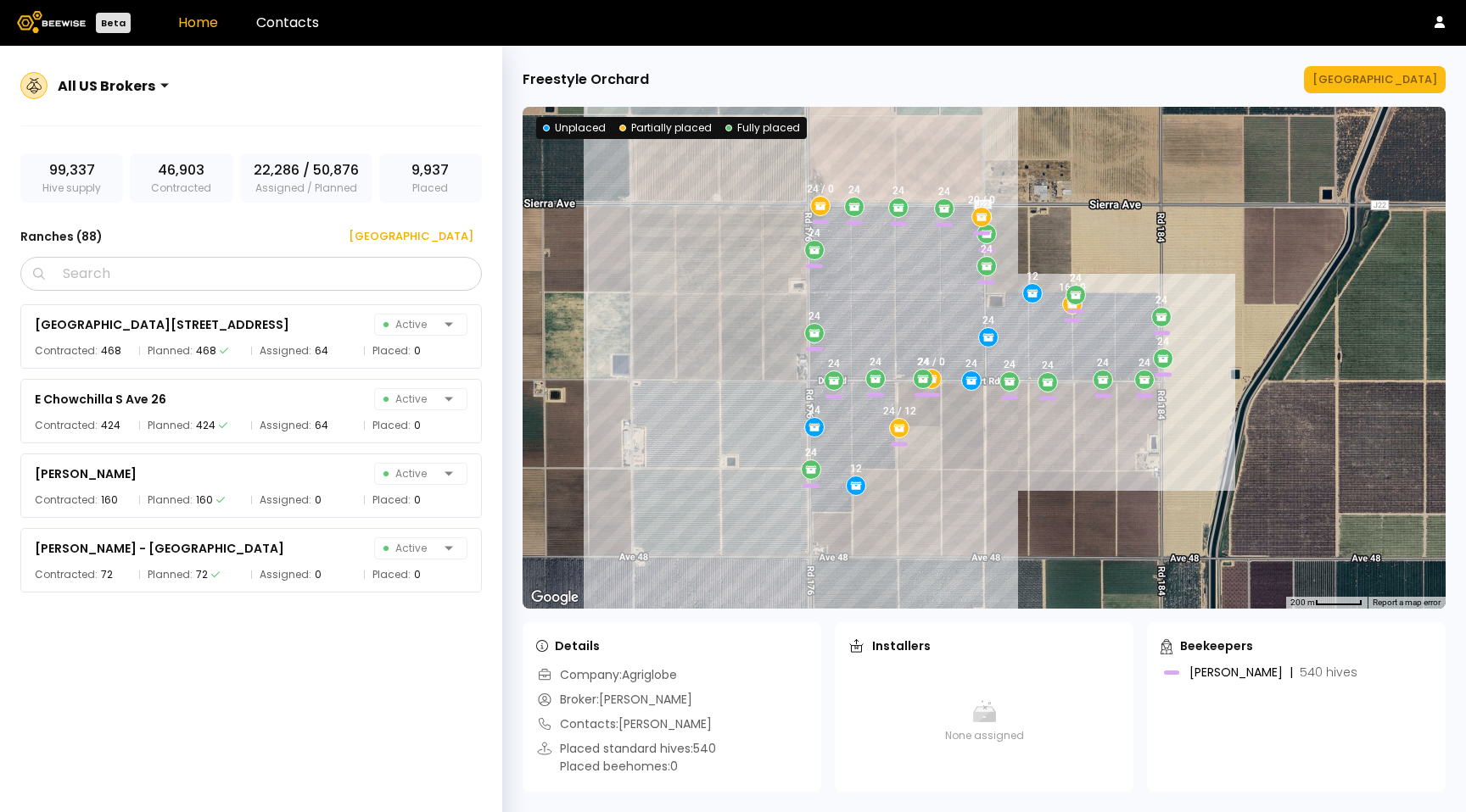
scroll to position [2171, 0]
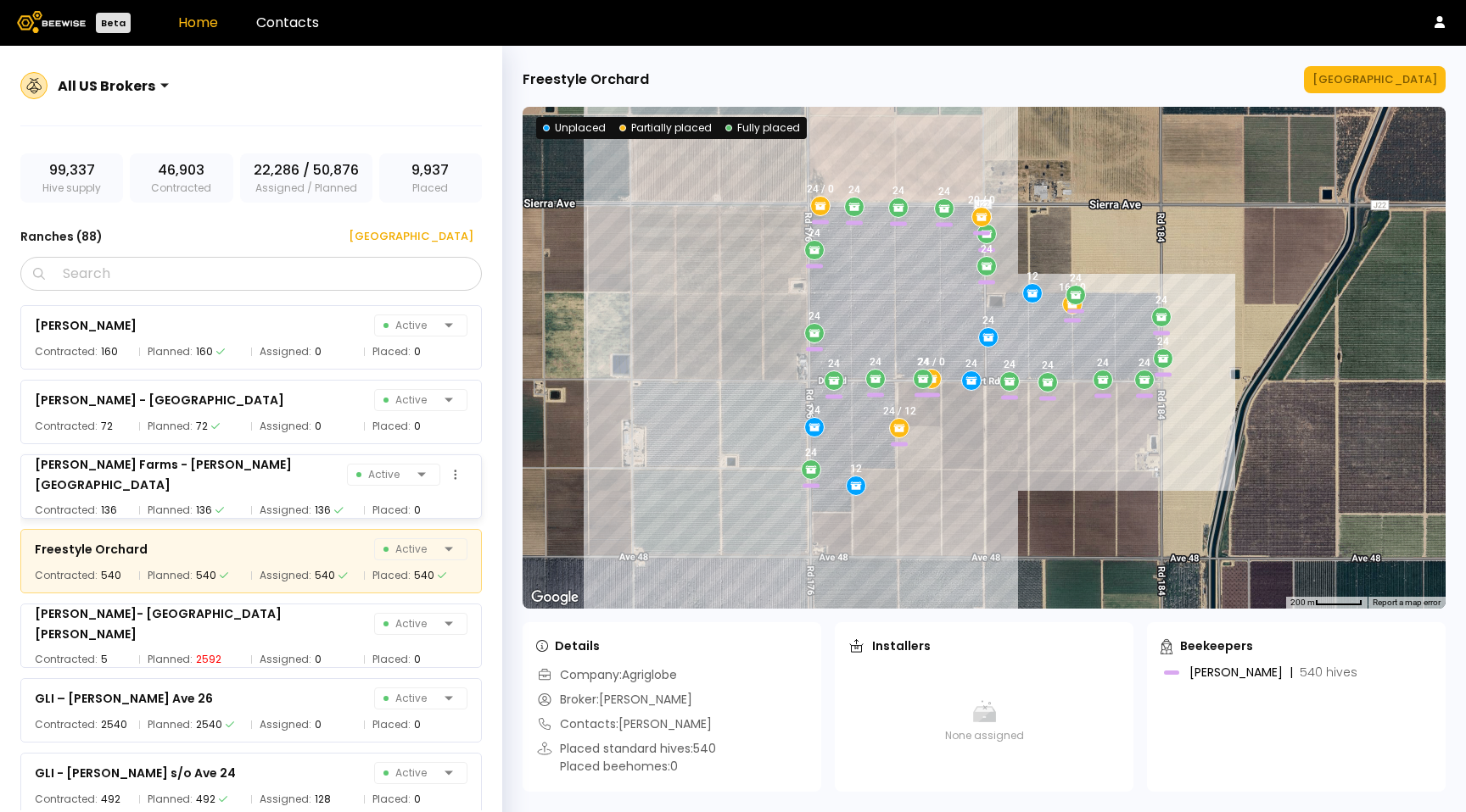
click at [305, 502] on span "Assigned:" at bounding box center [285, 510] width 52 height 17
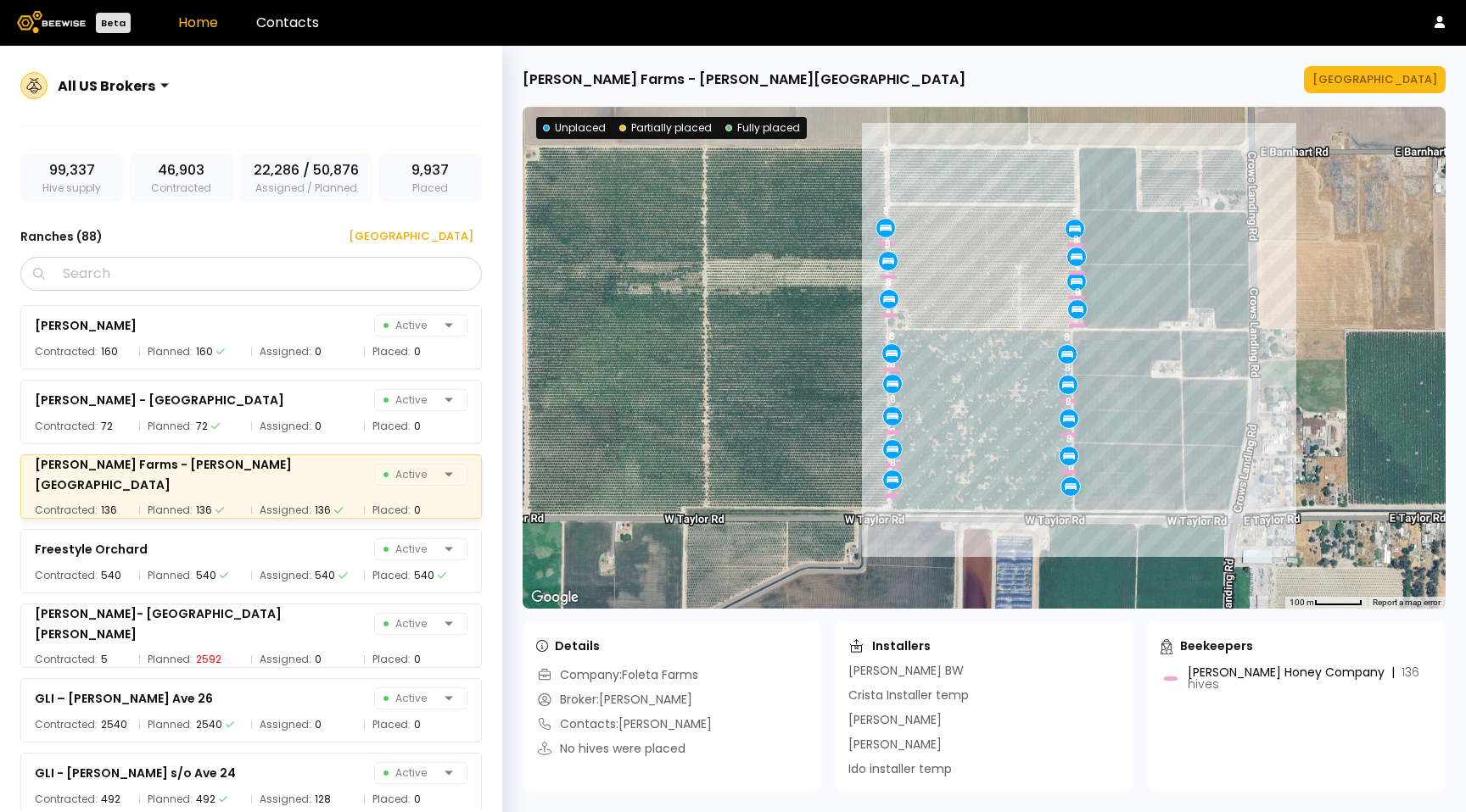
scroll to position [0, 0]
click at [1344, 84] on button "[GEOGRAPHIC_DATA]" at bounding box center [1374, 79] width 142 height 27
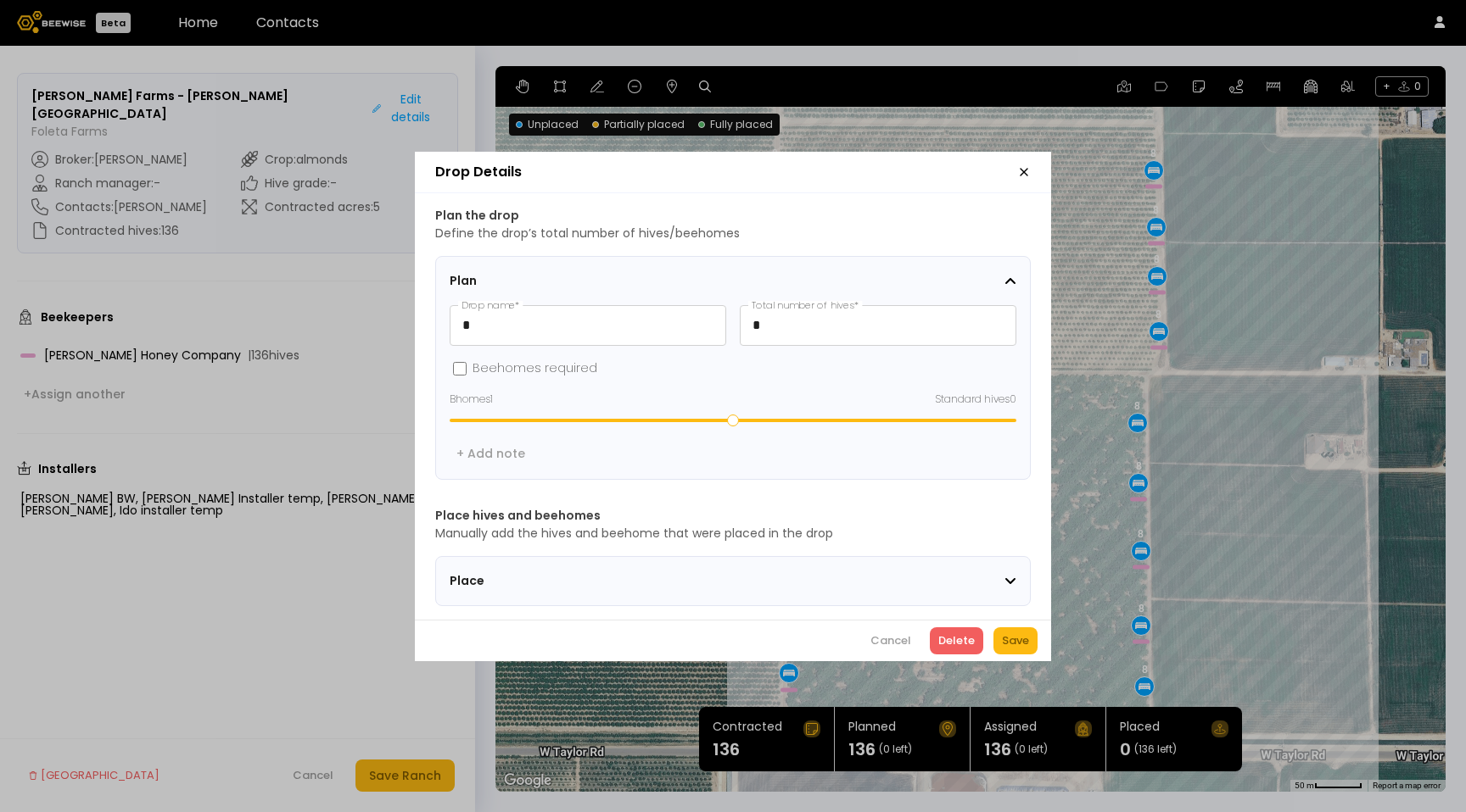
click at [637, 583] on section "Place" at bounding box center [733, 581] width 596 height 50
click at [487, 576] on span "Place" at bounding box center [556, 581] width 212 height 18
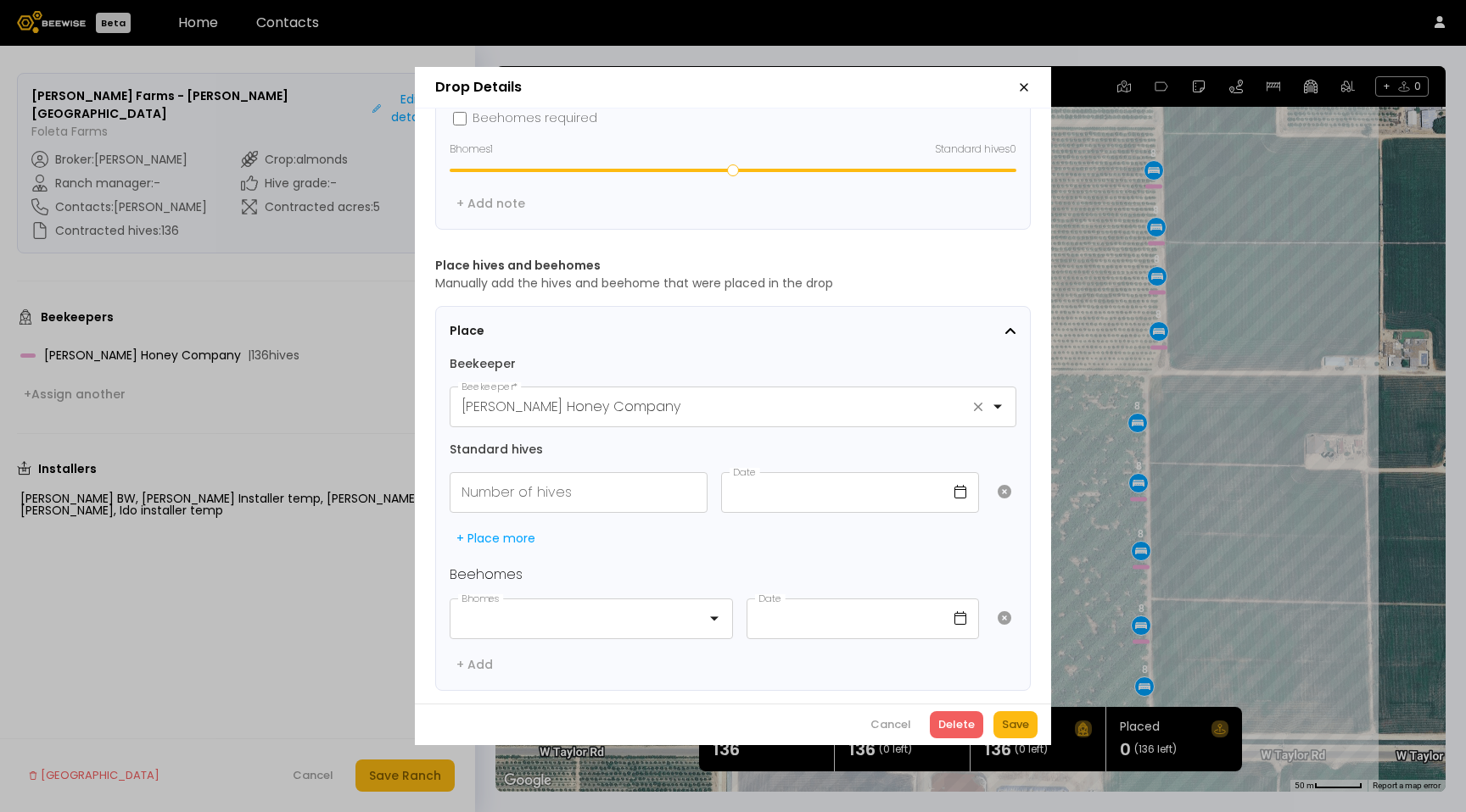
scroll to position [175, 0]
click at [775, 473] on input "text" at bounding box center [801, 492] width 159 height 39
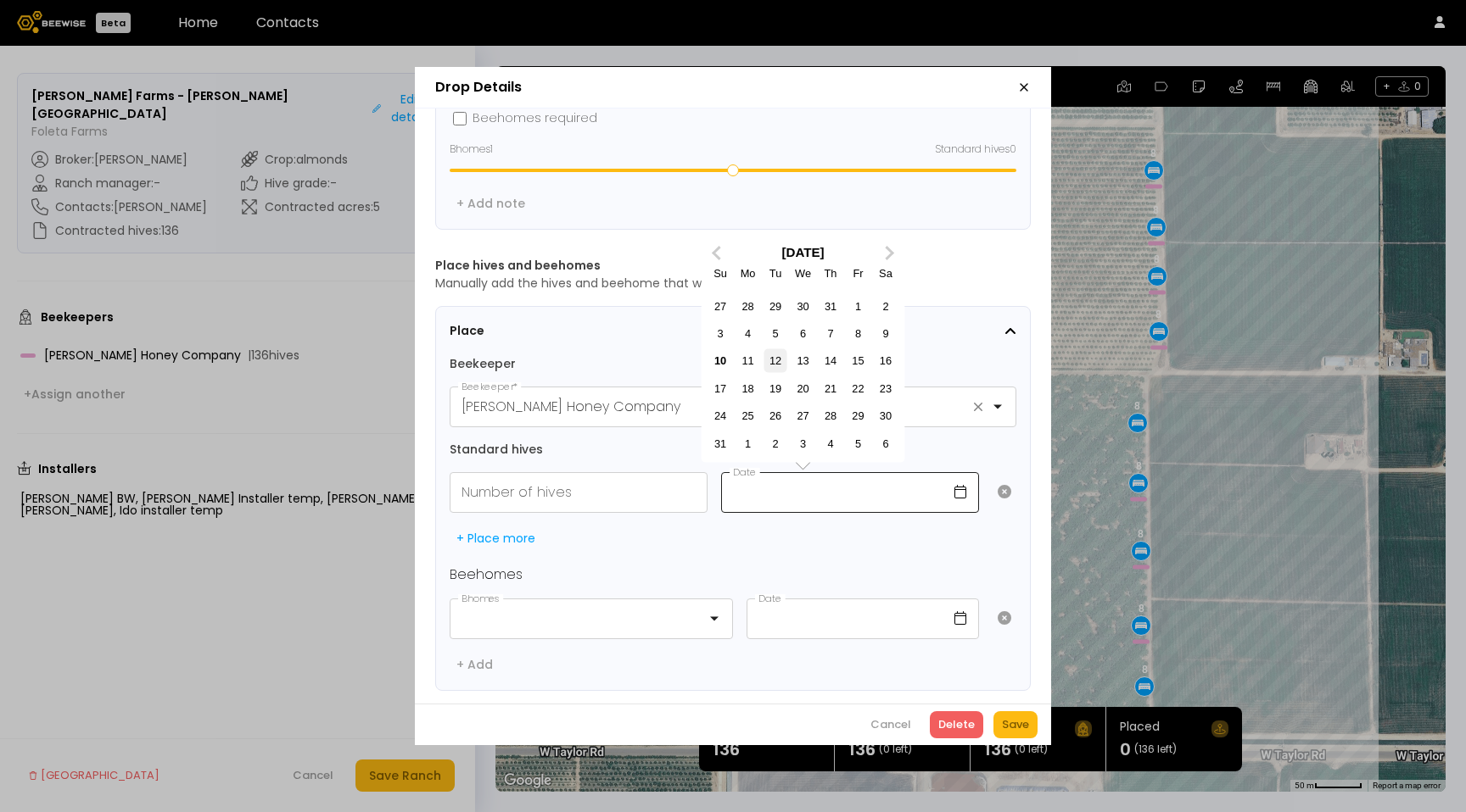
click at [773, 349] on div "12" at bounding box center [775, 361] width 23 height 23
type input "**********"
click at [1021, 84] on icon "button" at bounding box center [1024, 87] width 7 height 7
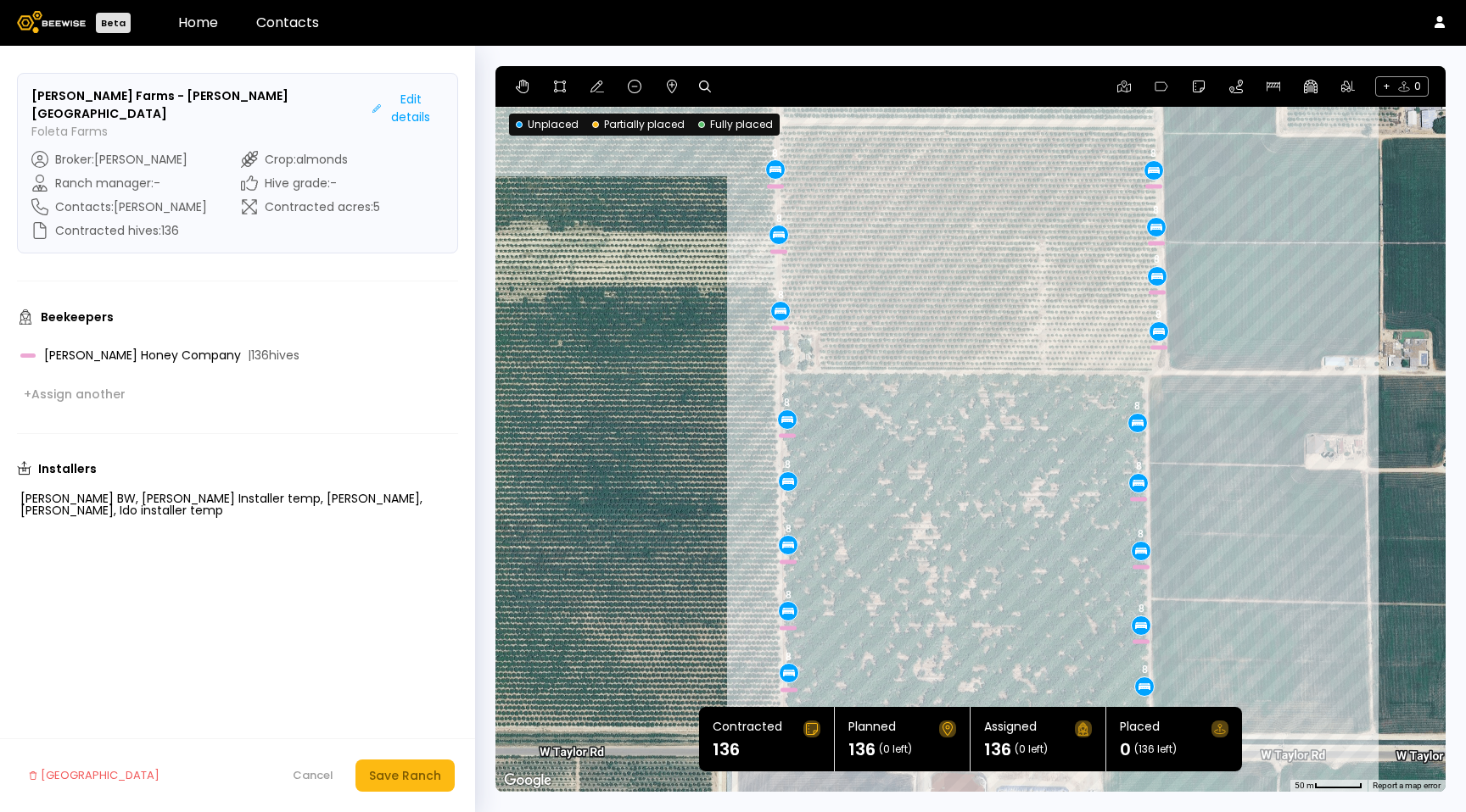
click at [686, 90] on div "+ 0" at bounding box center [970, 86] width 950 height 41
click at [672, 92] on icon at bounding box center [672, 86] width 13 height 13
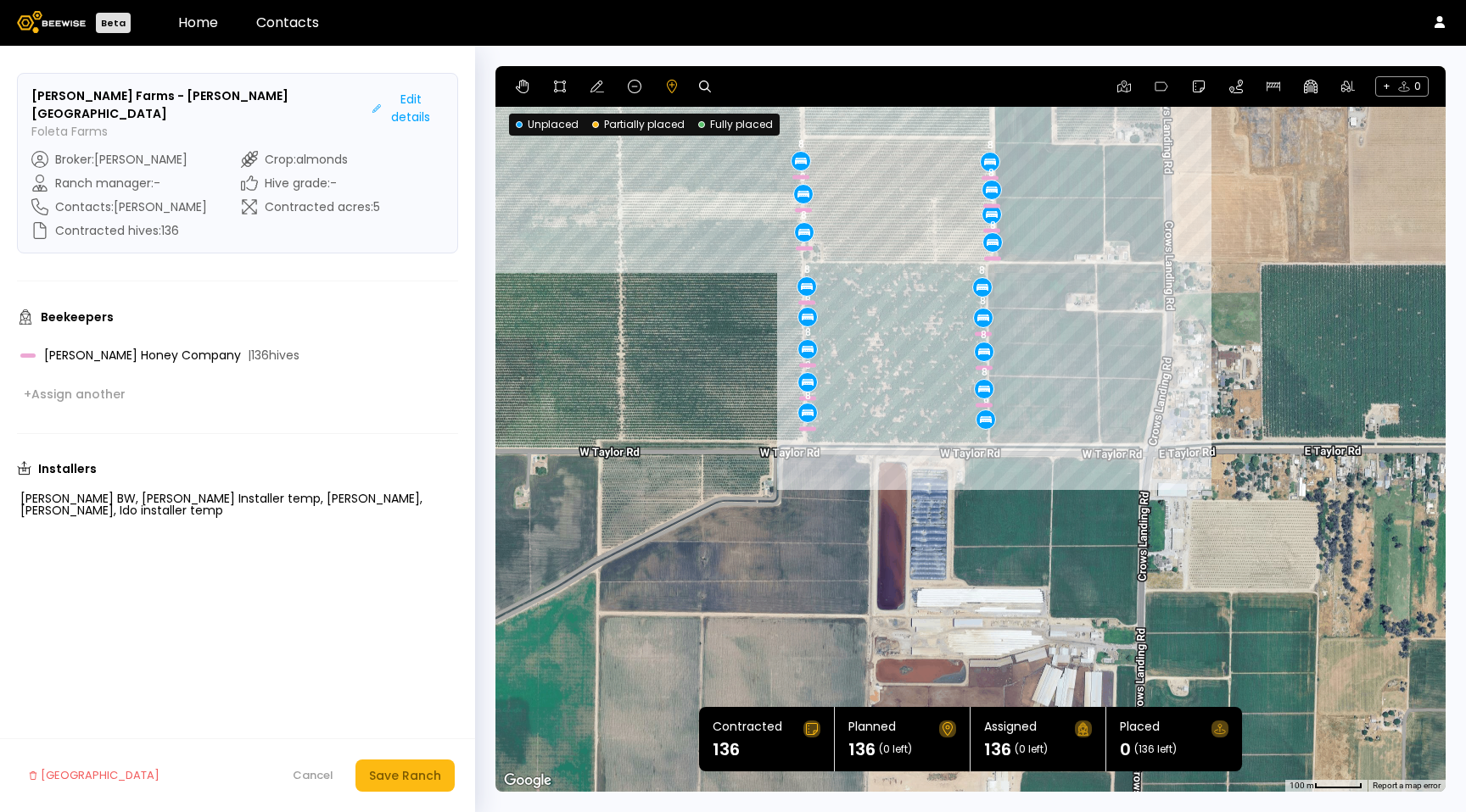
click at [846, 138] on div "8 8 8 8 8 8 8 8 8 8 8 8 8 8 8 8 8 0.1 mi 0.1 mi" at bounding box center [970, 428] width 950 height 726
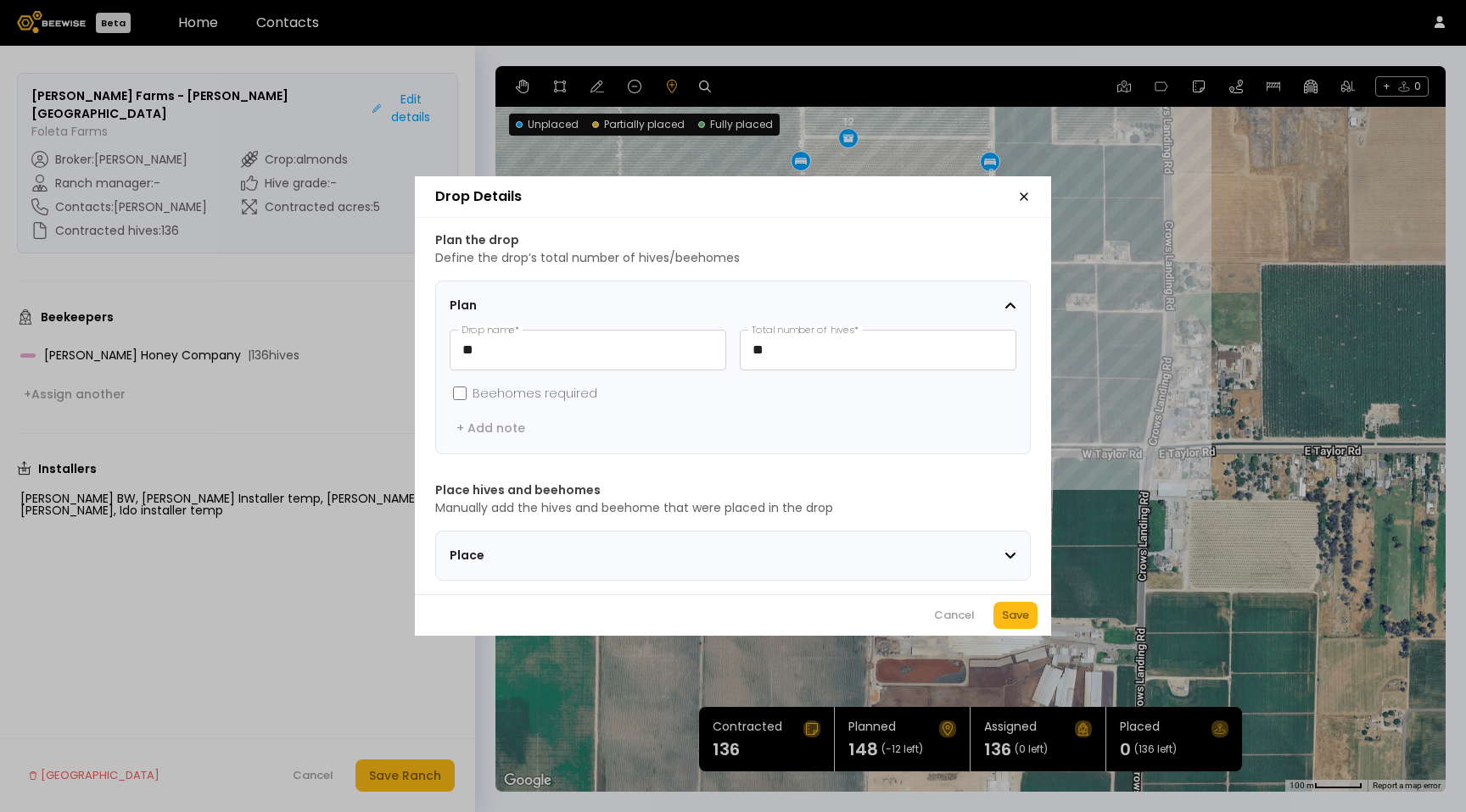
click at [499, 553] on span "Place" at bounding box center [556, 556] width 212 height 18
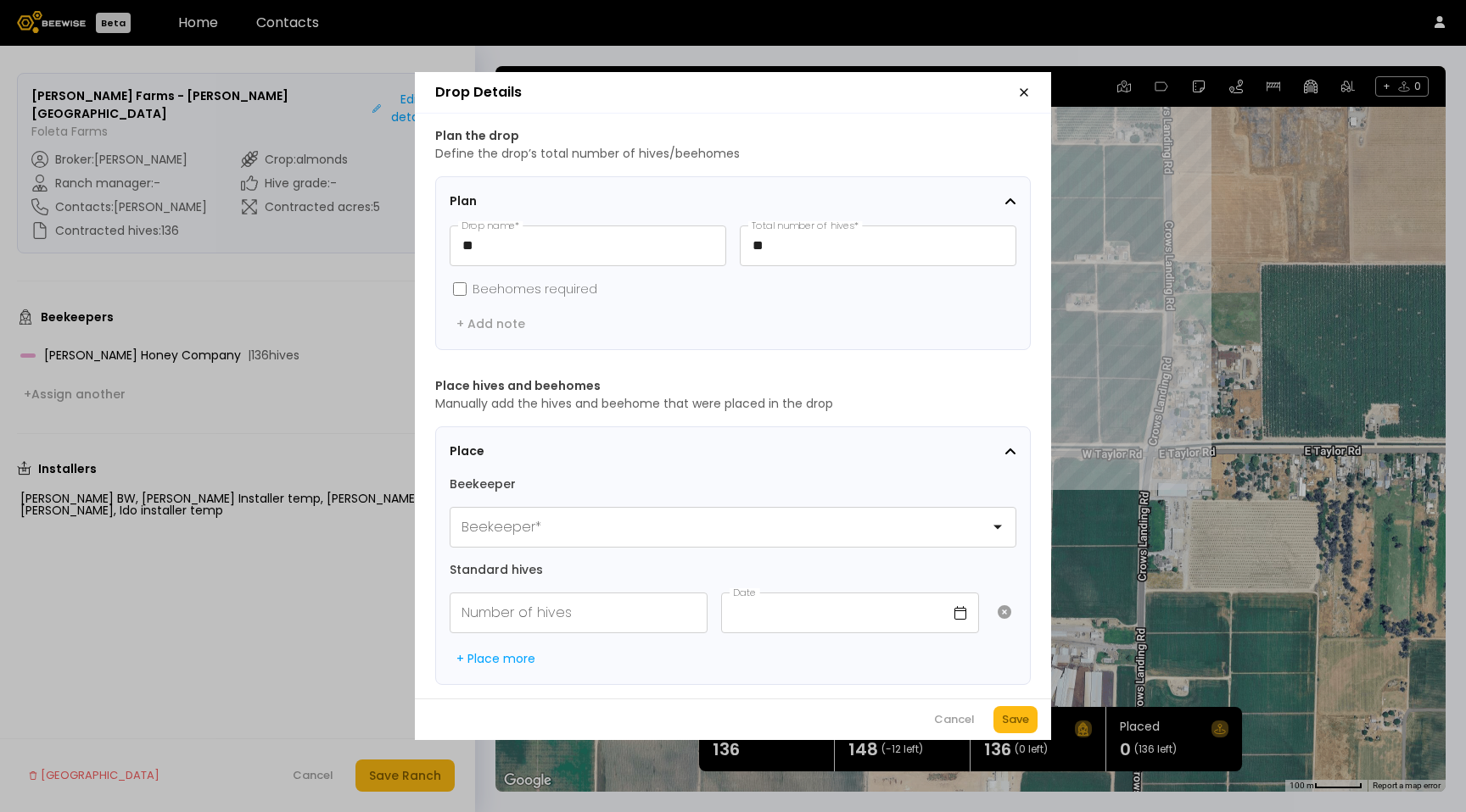
scroll to position [1, 0]
click at [958, 716] on button "Cancel" at bounding box center [954, 719] width 58 height 27
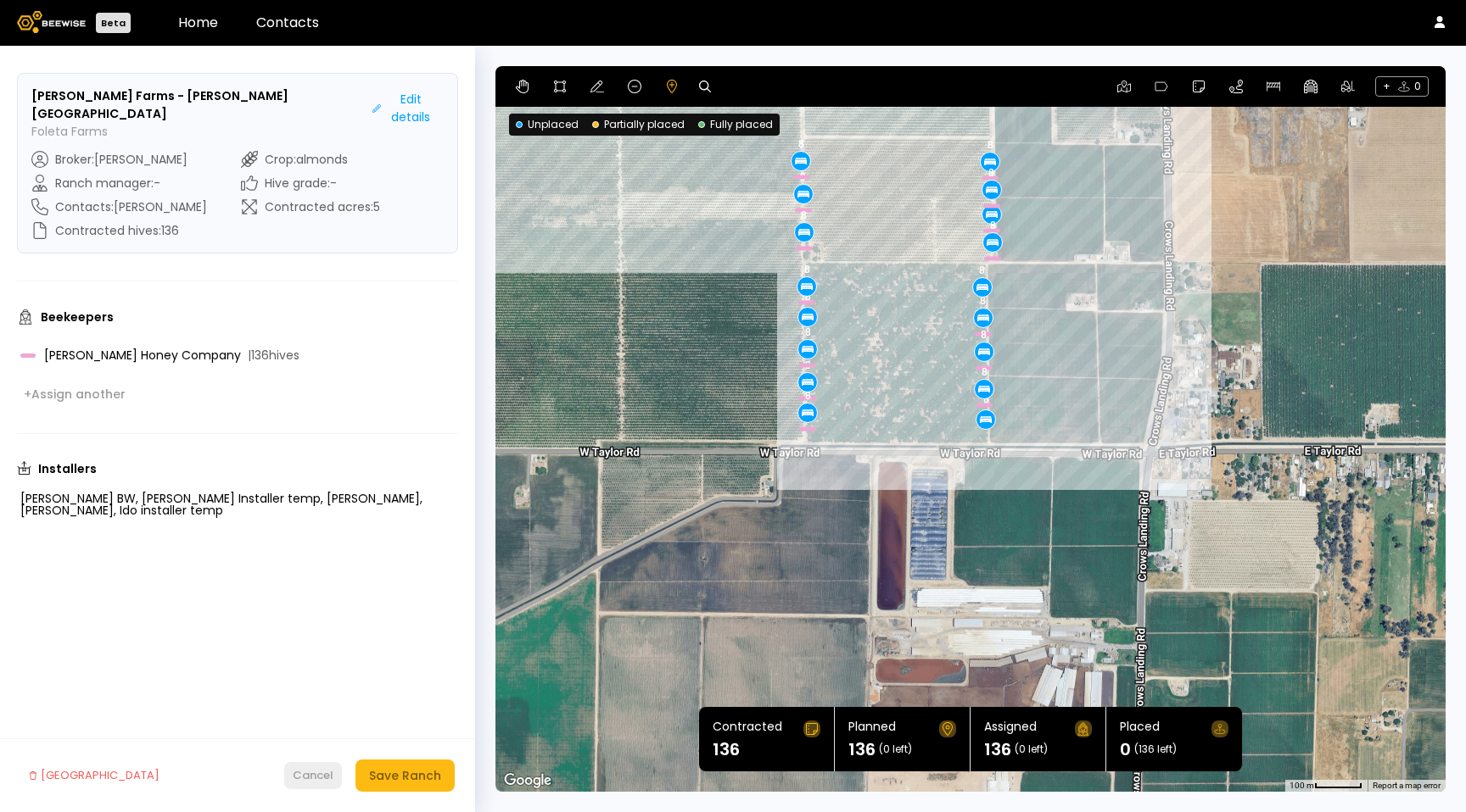
click at [288, 766] on button "Cancel" at bounding box center [313, 775] width 58 height 27
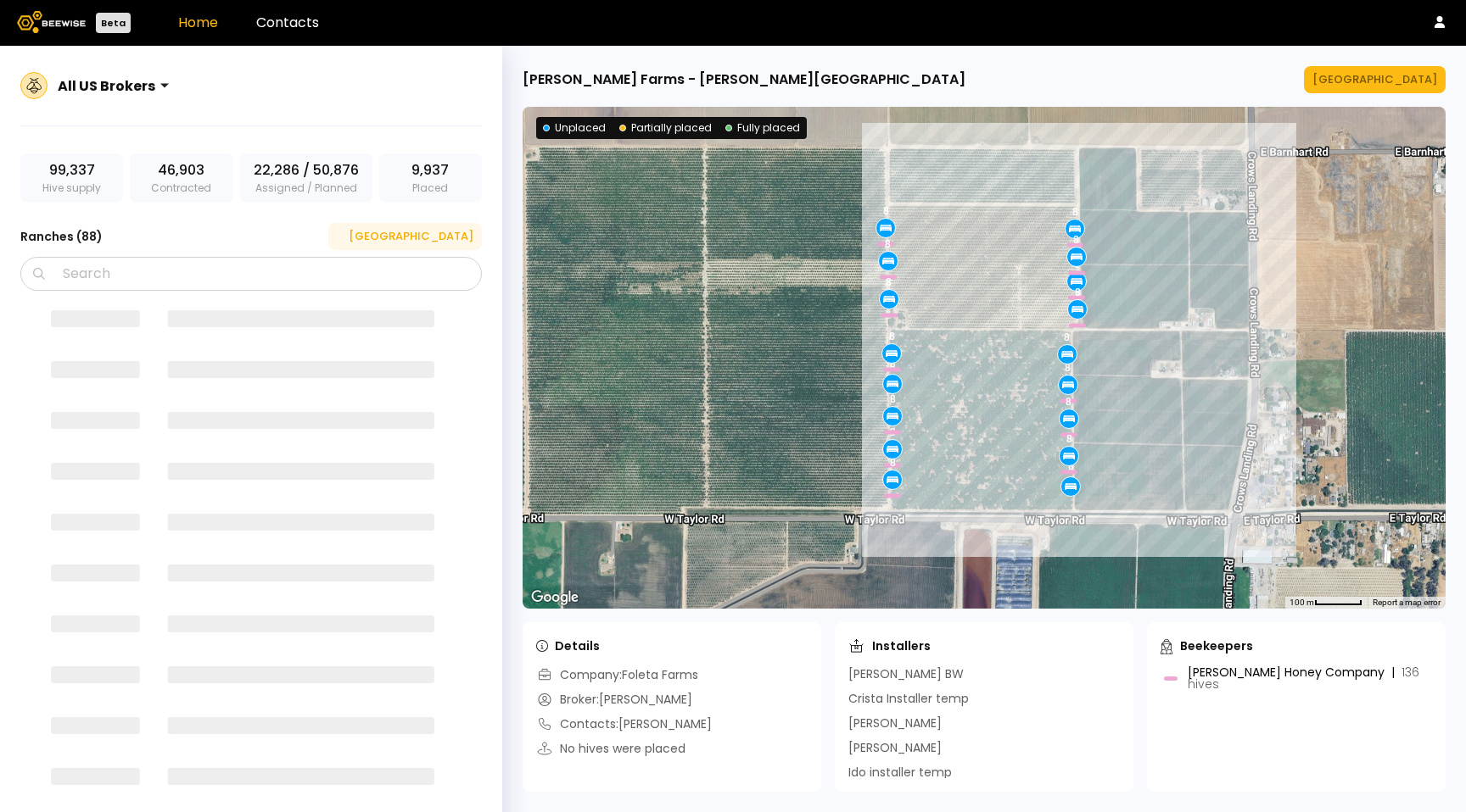
click at [436, 232] on div "[GEOGRAPHIC_DATA]" at bounding box center [404, 236] width 136 height 17
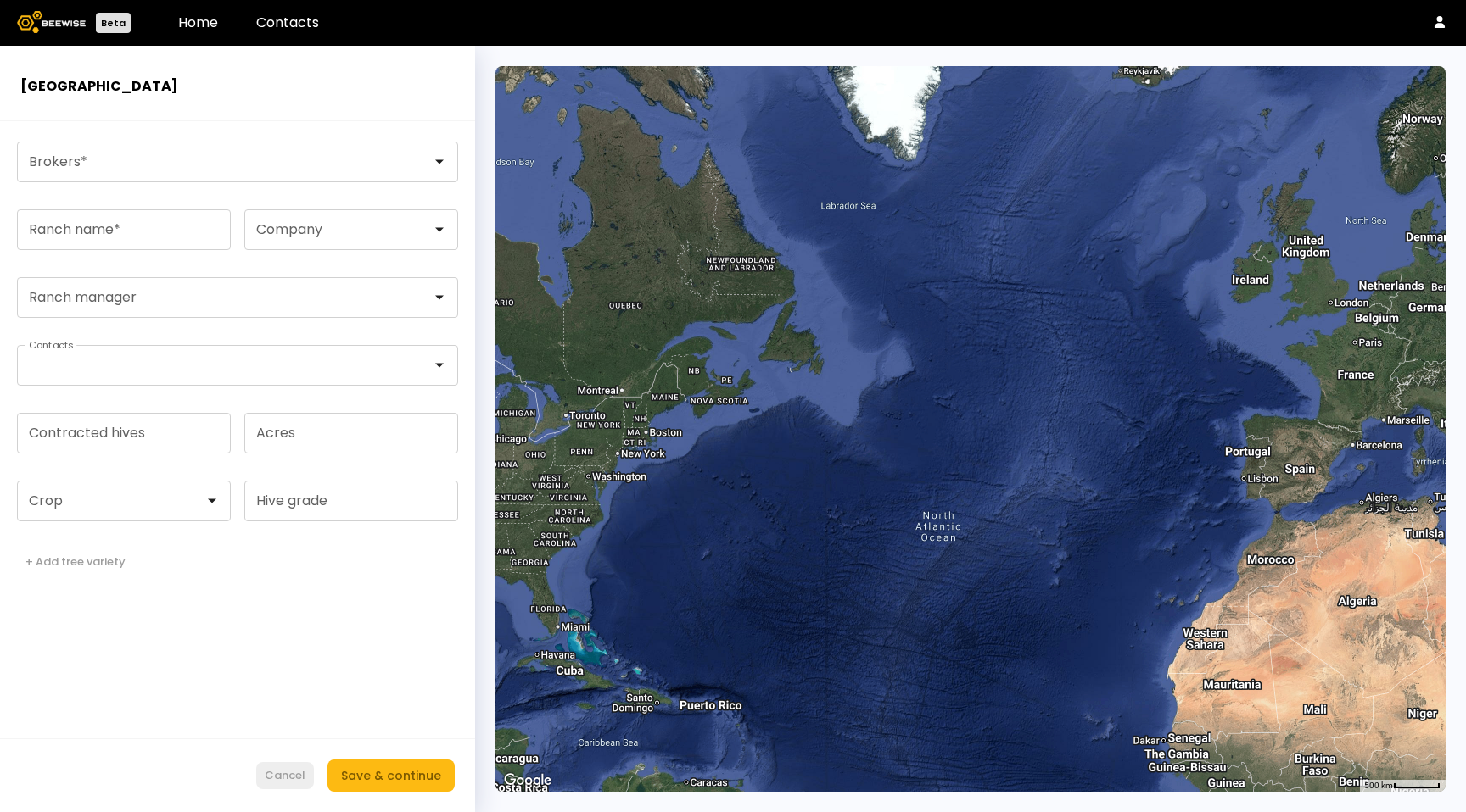
click at [277, 776] on div "Cancel" at bounding box center [285, 775] width 41 height 17
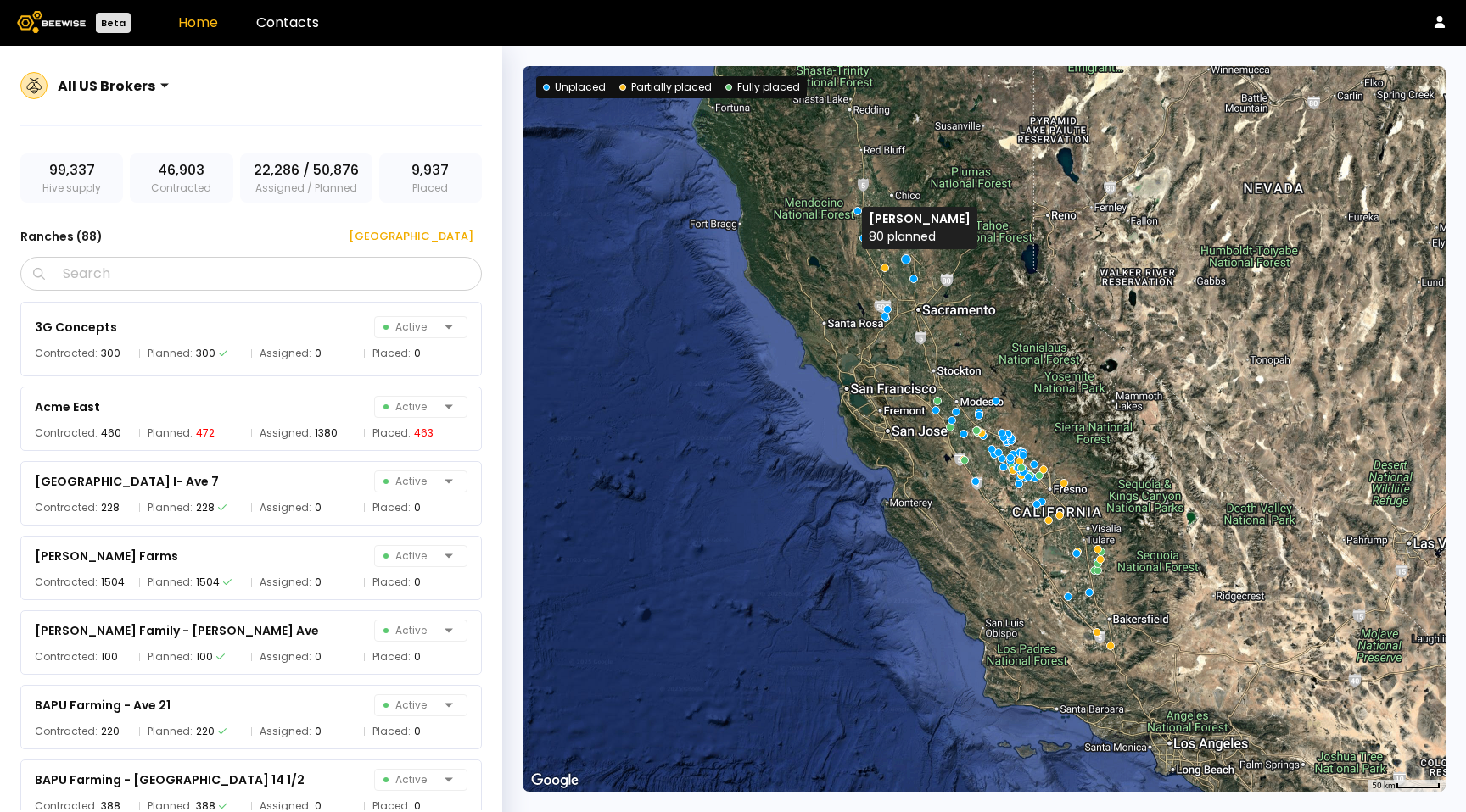
click at [906, 258] on div at bounding box center [905, 259] width 10 height 10
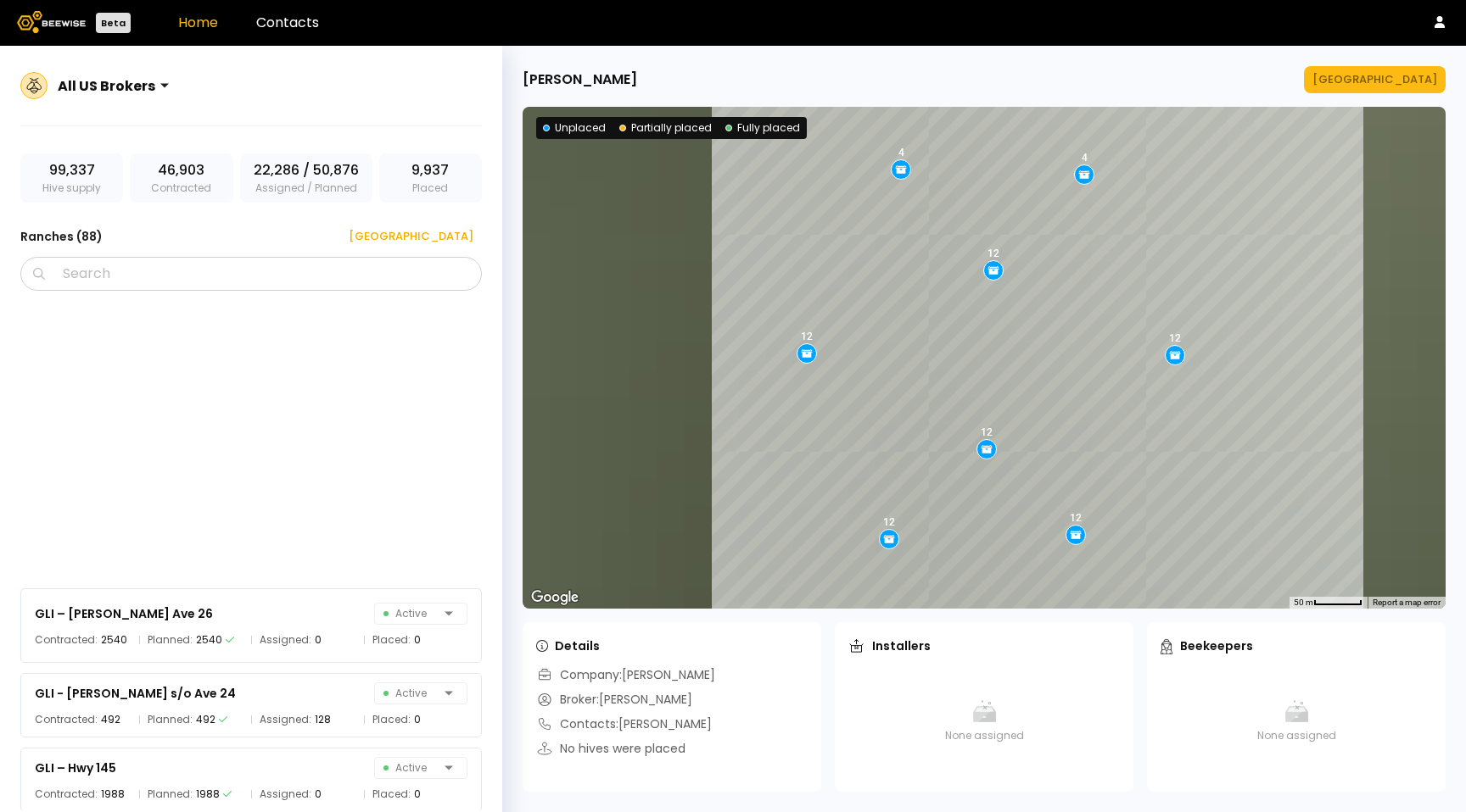
scroll to position [3290, 0]
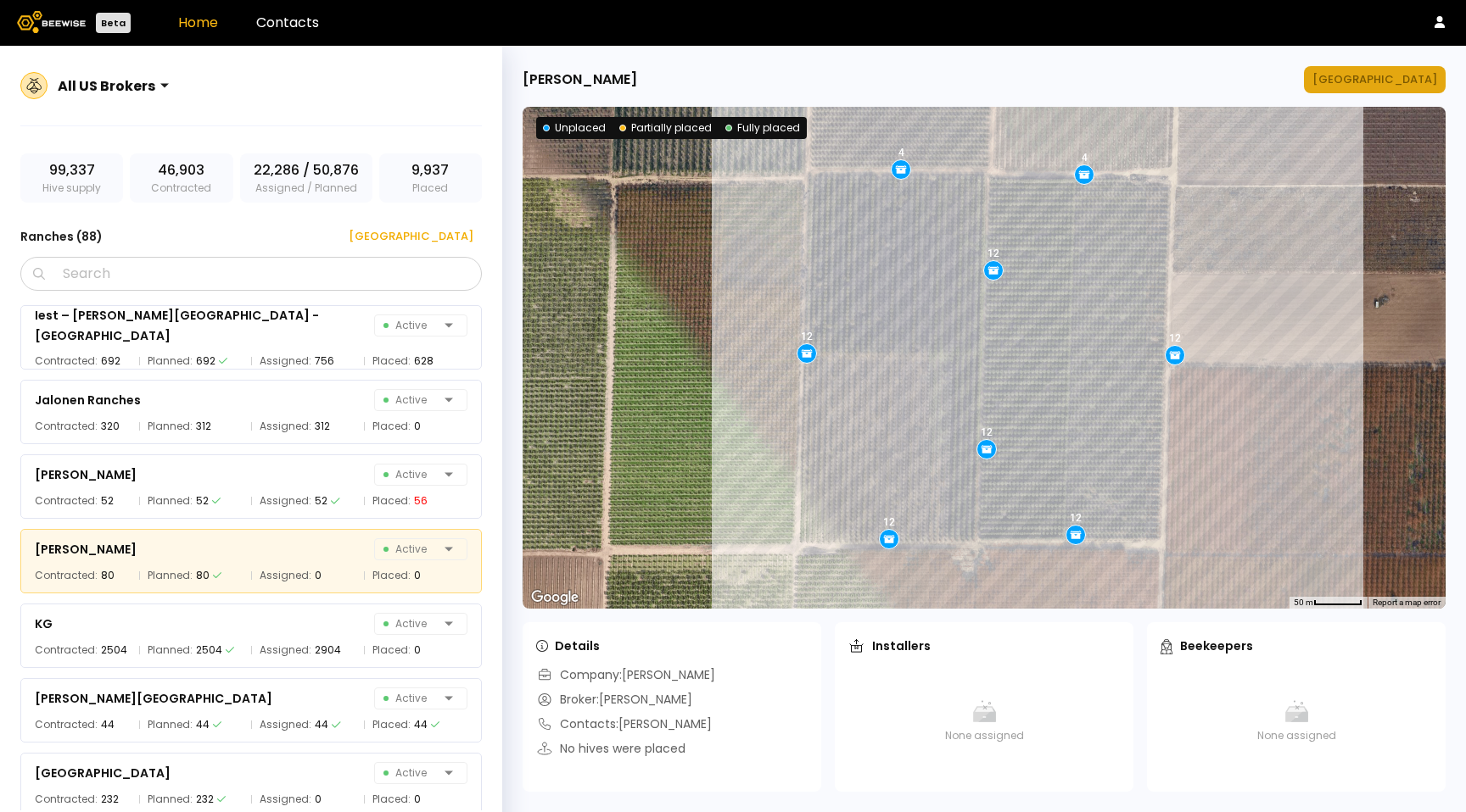
click at [1412, 79] on div "[GEOGRAPHIC_DATA]" at bounding box center [1374, 79] width 125 height 17
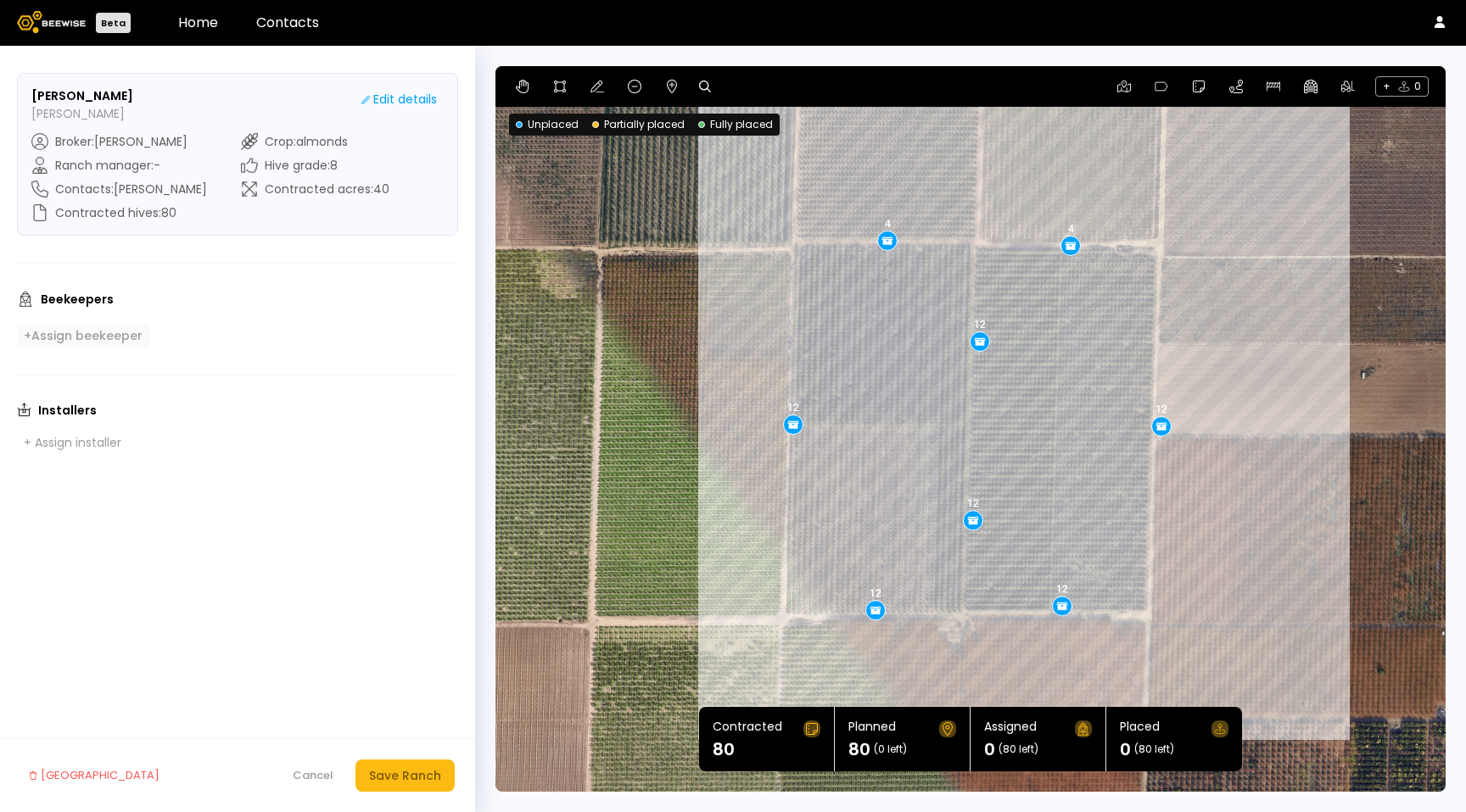
click at [94, 334] on div "+ Assign beekeeper" at bounding box center [83, 336] width 118 height 15
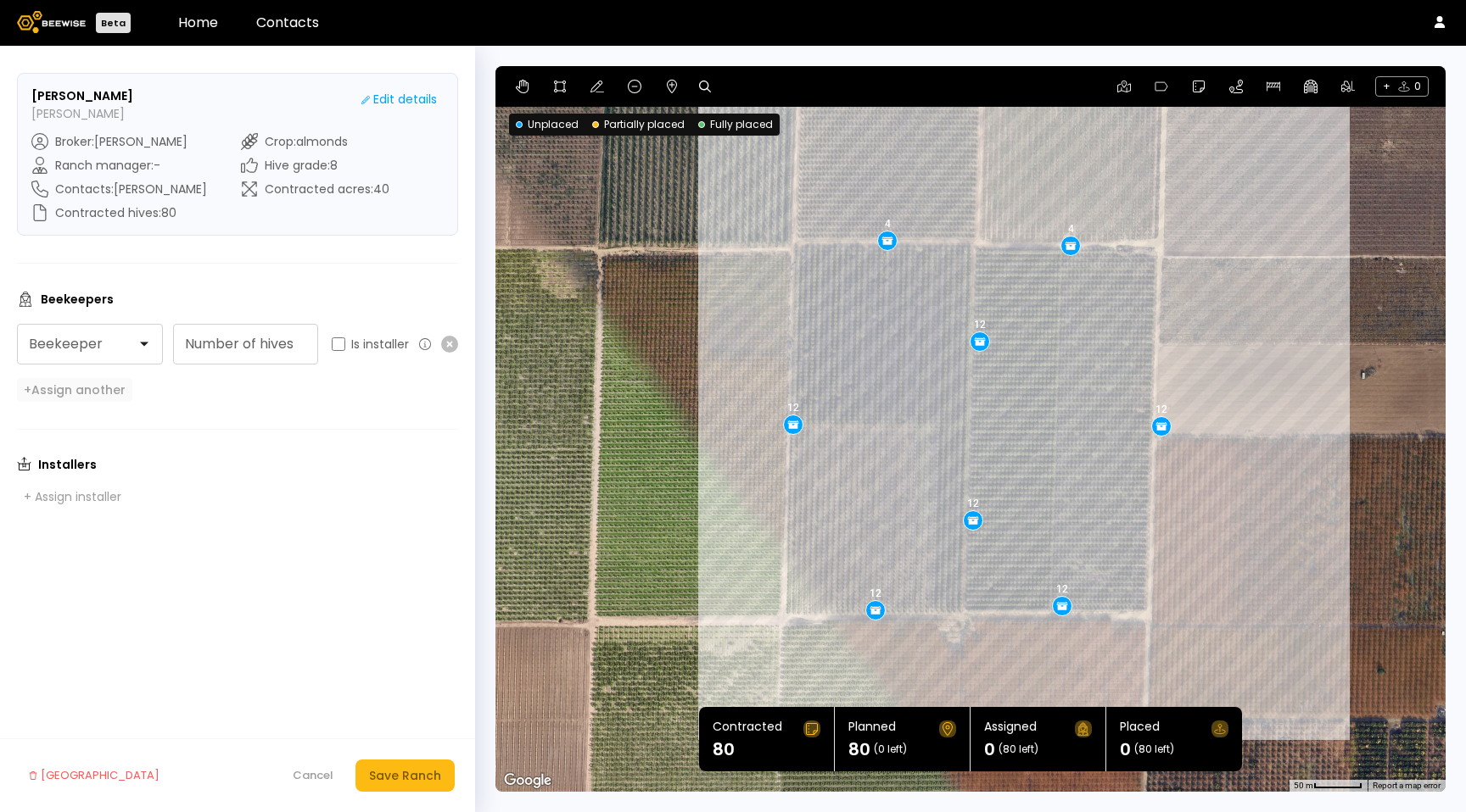
click at [100, 388] on div "+ Assign another" at bounding box center [75, 390] width 102 height 15
click at [299, 776] on div "Cancel" at bounding box center [314, 775] width 41 height 17
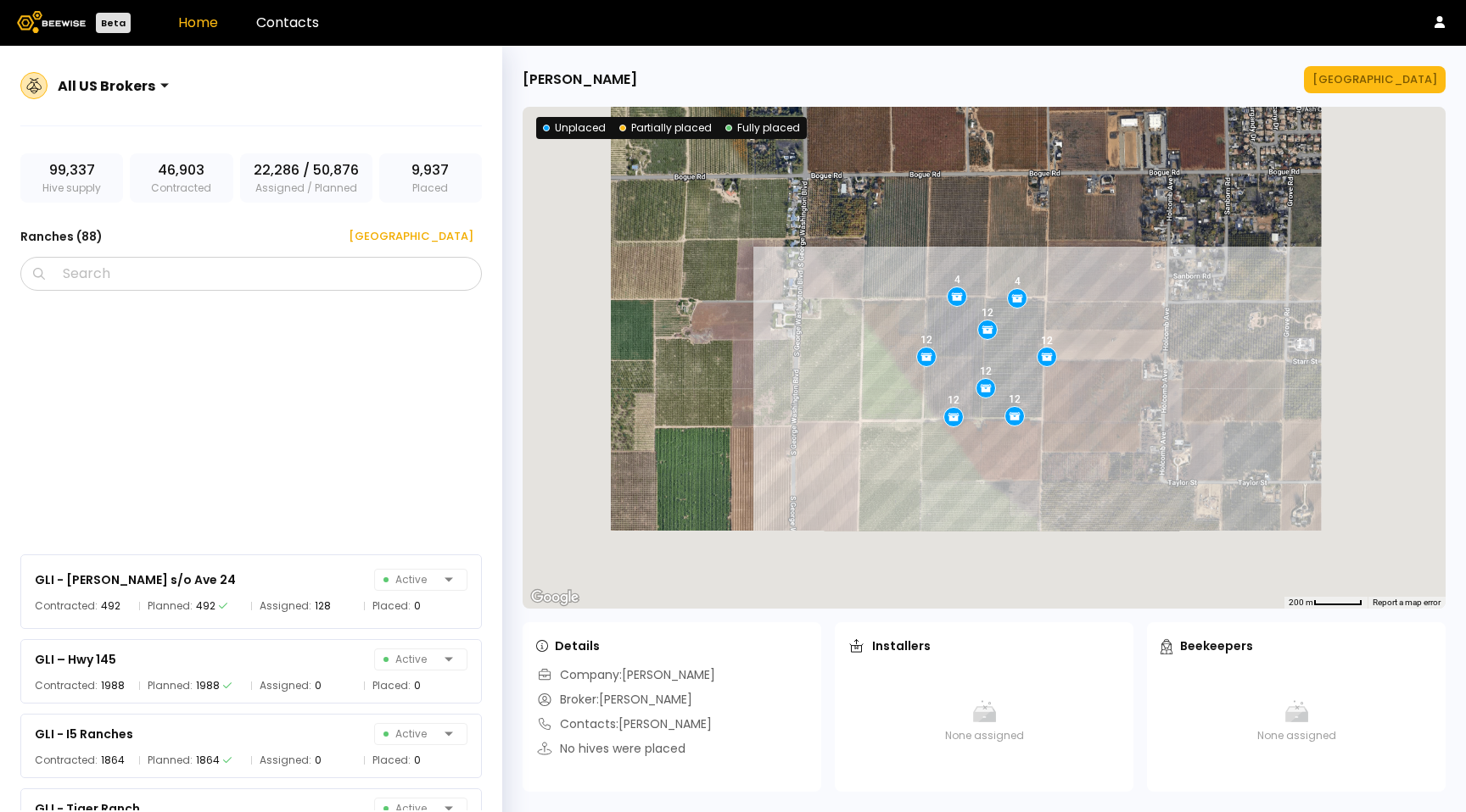
scroll to position [3290, 0]
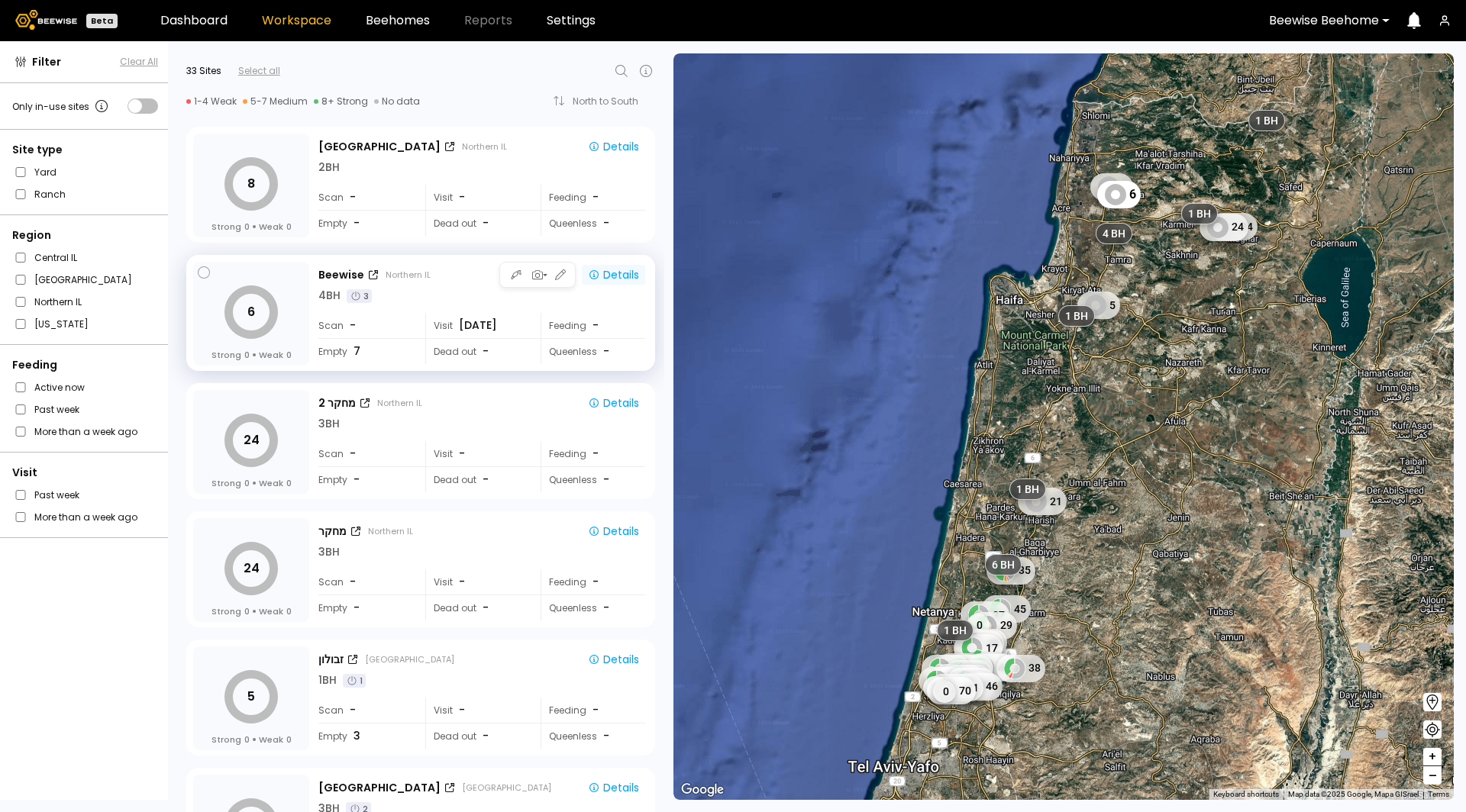
click at [620, 276] on div "Details" at bounding box center [613, 274] width 51 height 14
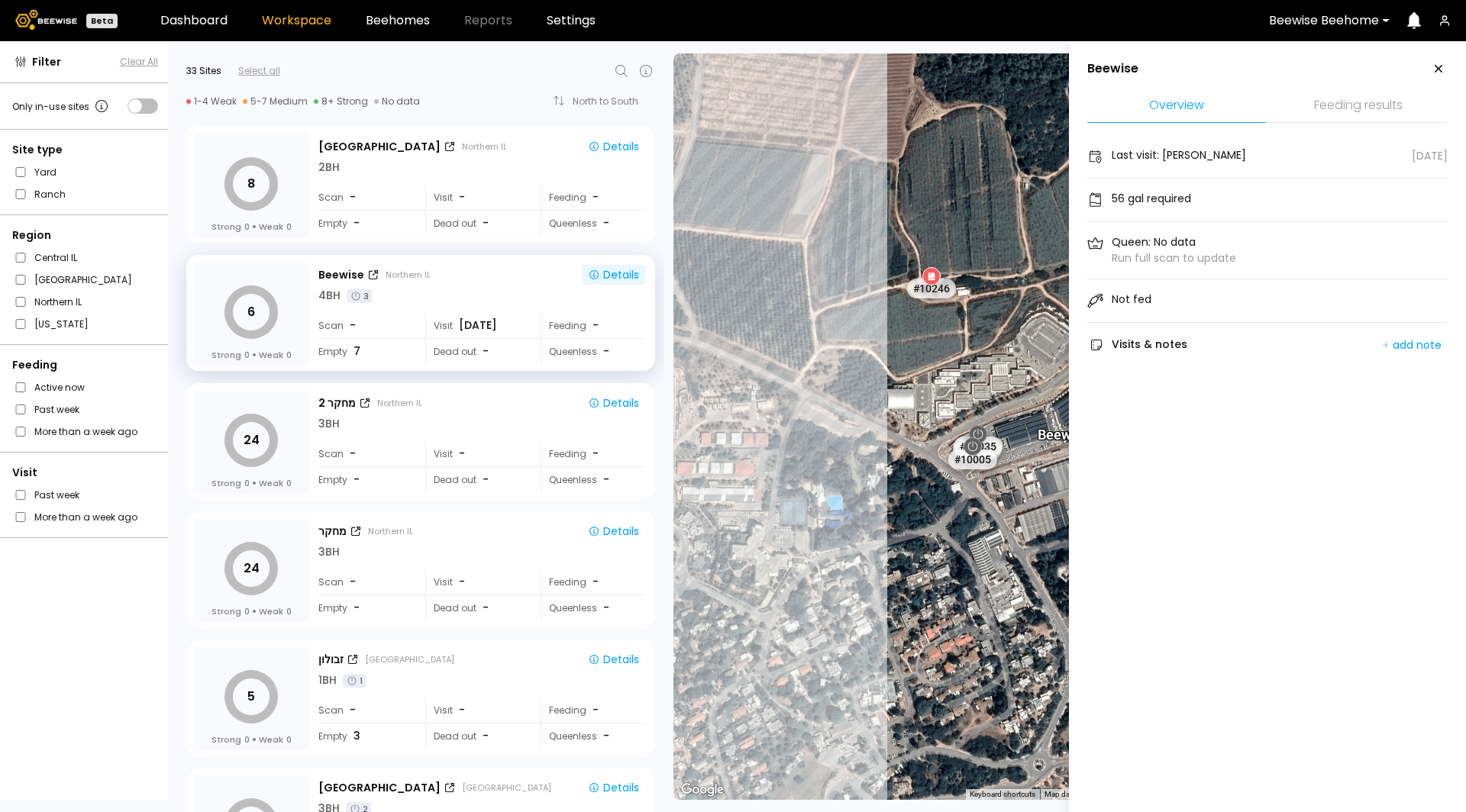
click at [1435, 70] on icon at bounding box center [1438, 68] width 18 height 18
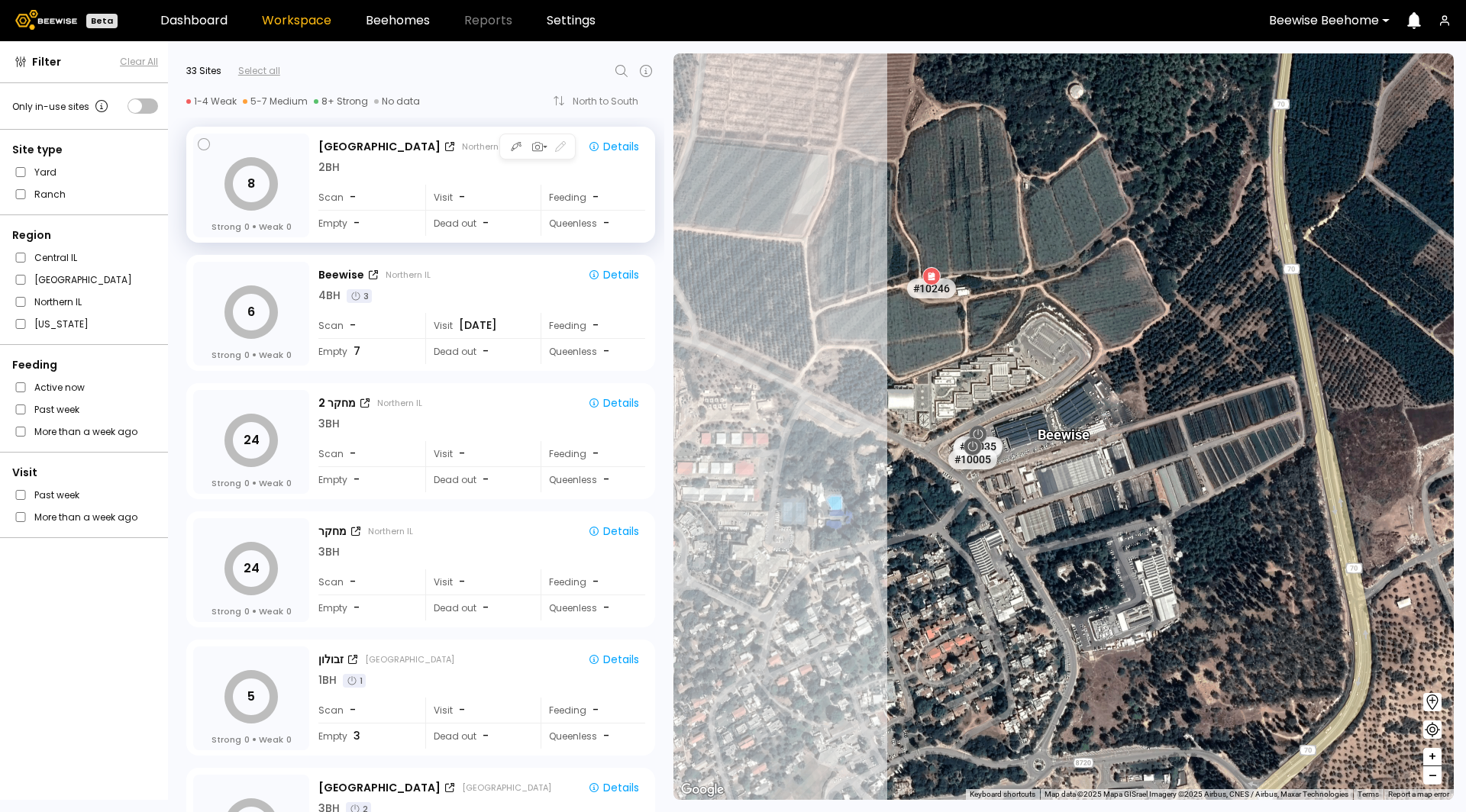
click at [611, 135] on div "בית העמק Northern IL Details 2 BH Scan - Visit - Feeding - Empty - Dead out - Q…" at bounding box center [483, 186] width 329 height 105
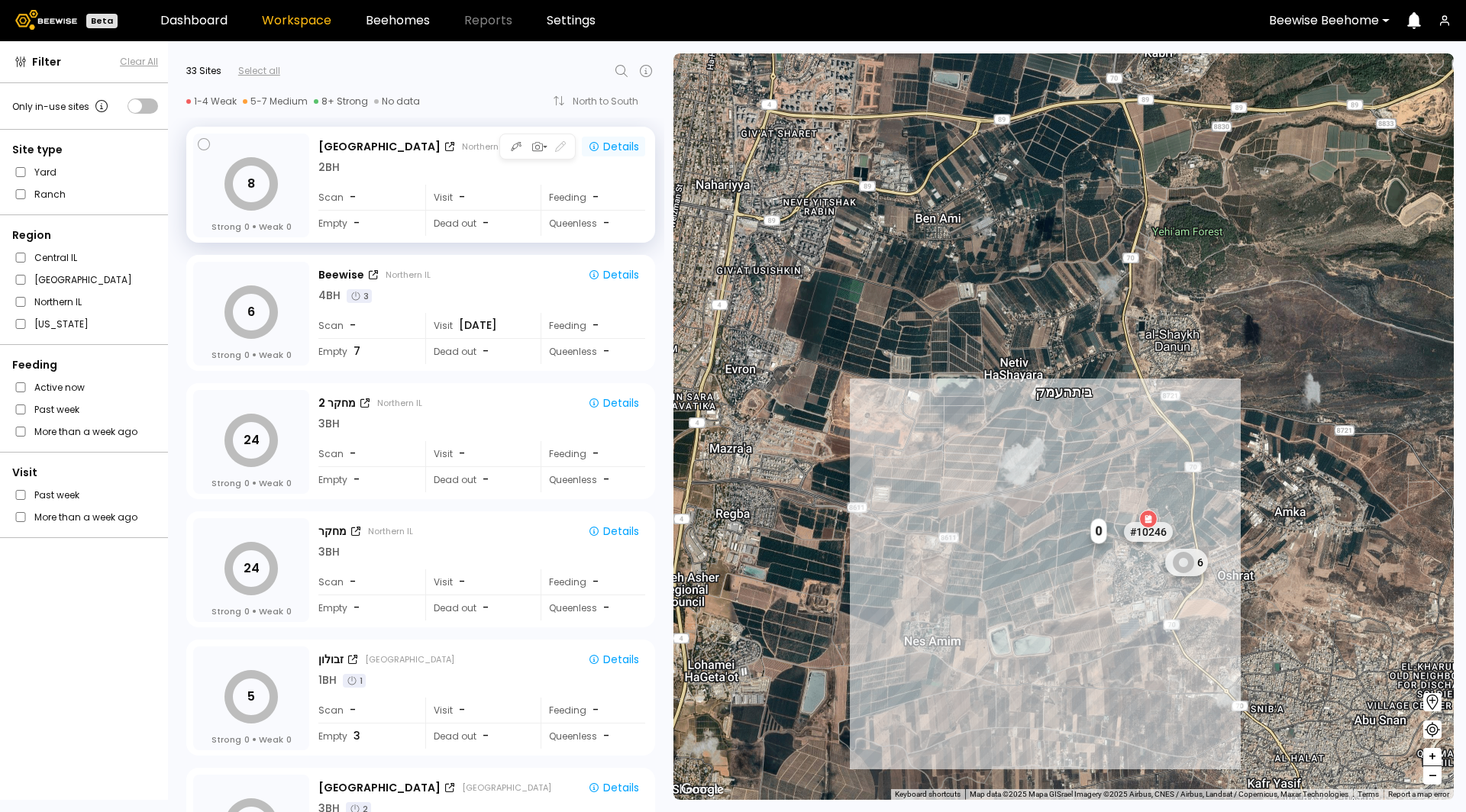
click at [632, 153] on button "Details" at bounding box center [613, 146] width 63 height 20
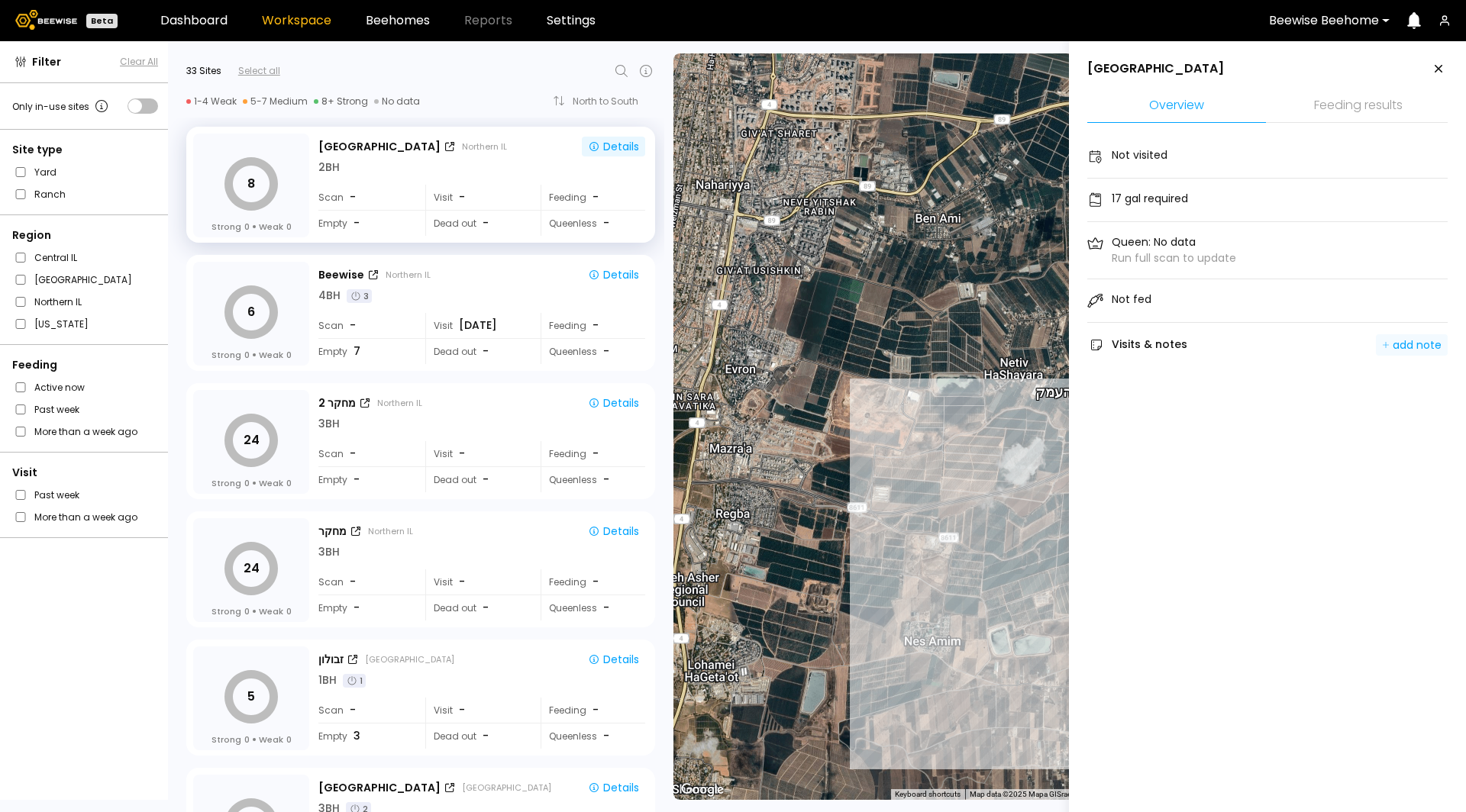
click at [1407, 352] on button "add note" at bounding box center [1411, 345] width 72 height 22
click at [1201, 405] on textarea "*" at bounding box center [1249, 394] width 298 height 38
type textarea "*"
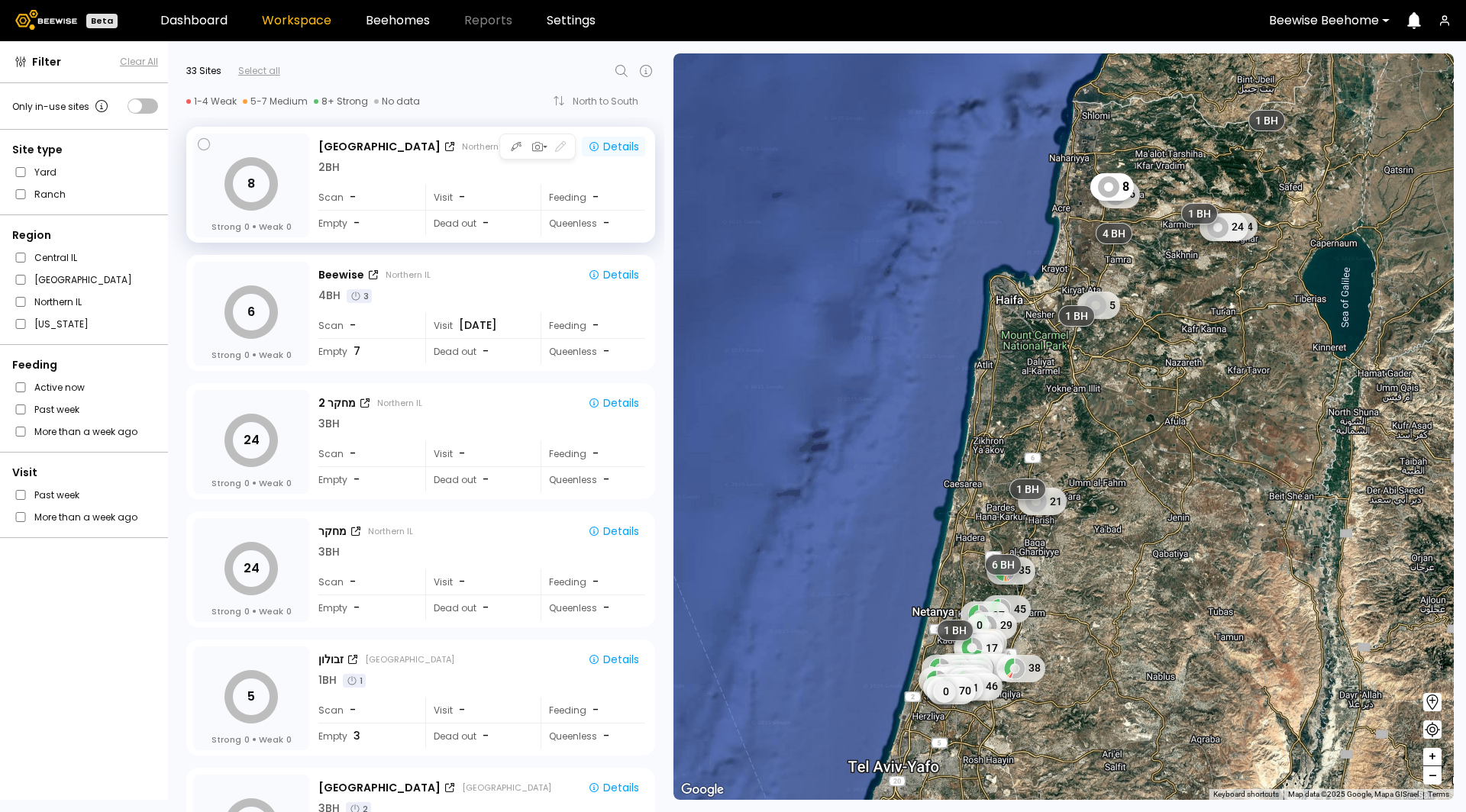
click at [604, 154] on button "Details" at bounding box center [613, 146] width 63 height 20
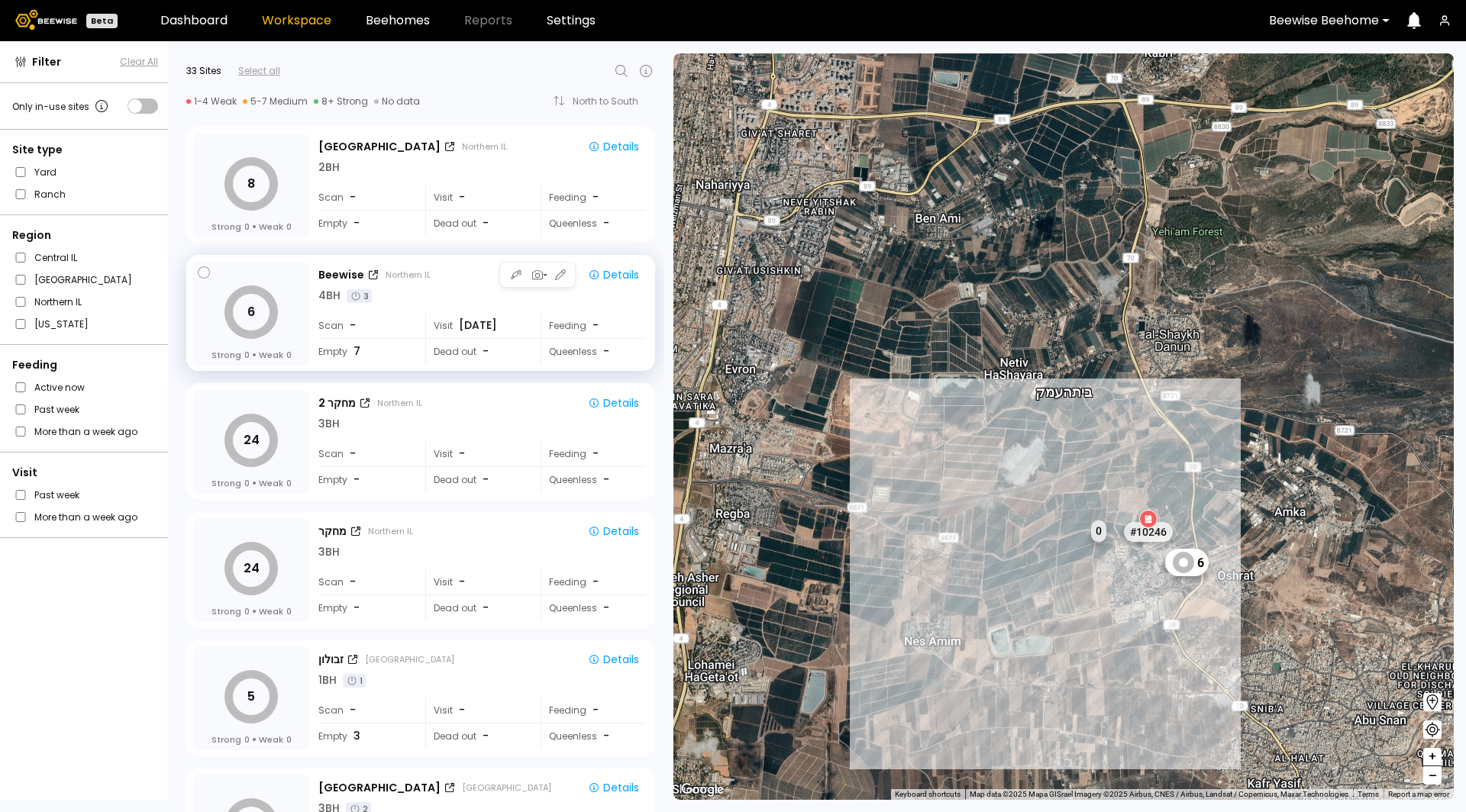
click at [433, 298] on div "4 BH 3" at bounding box center [482, 296] width 327 height 16
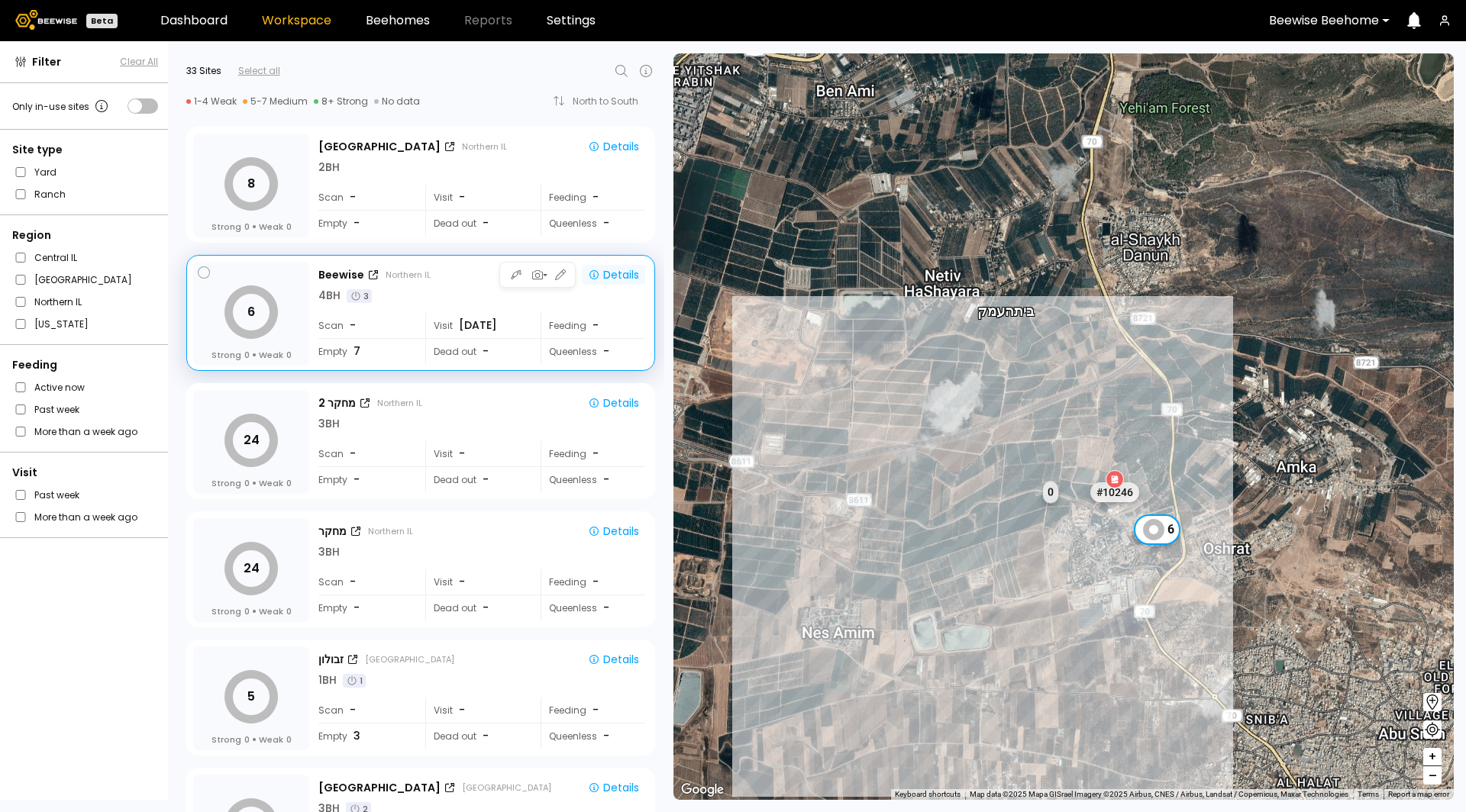
click at [628, 281] on div "Details" at bounding box center [613, 274] width 51 height 14
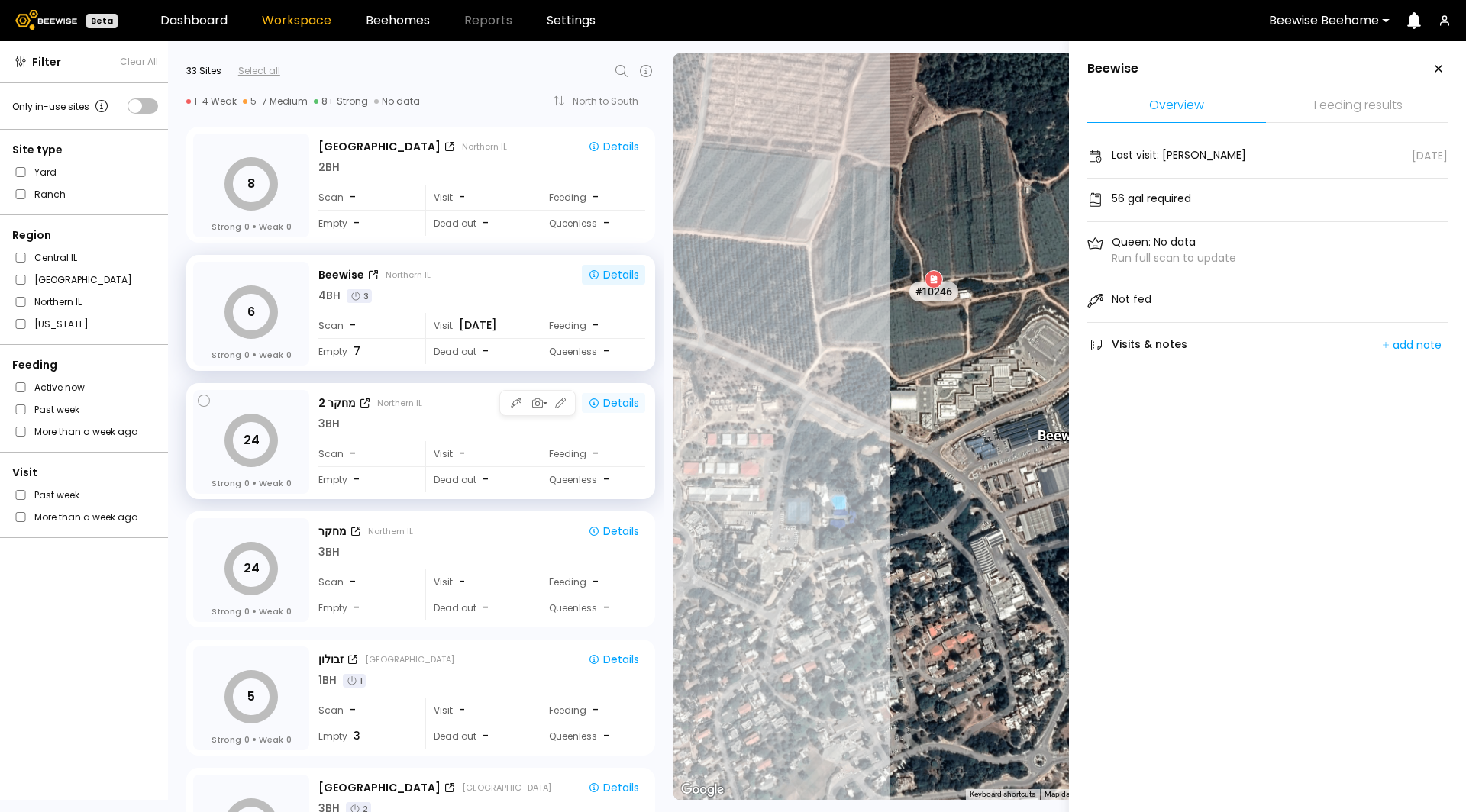
click at [616, 396] on div "Details" at bounding box center [613, 402] width 51 height 14
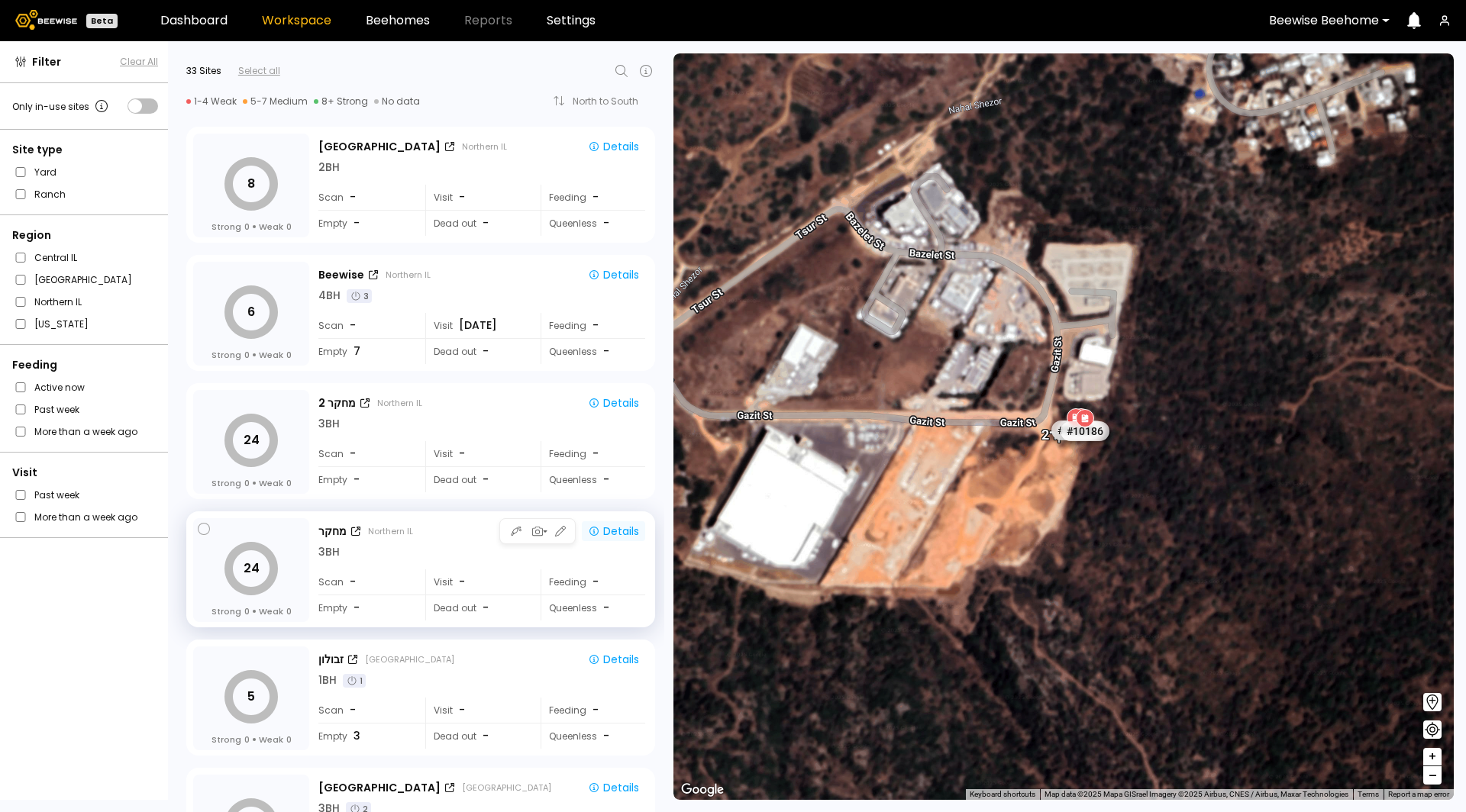
click at [596, 522] on div "24 Strong 0 Weak 0 מחקר Northern IL Details 3 BH Scan - Visit - Feeding - Empty…" at bounding box center [420, 569] width 469 height 116
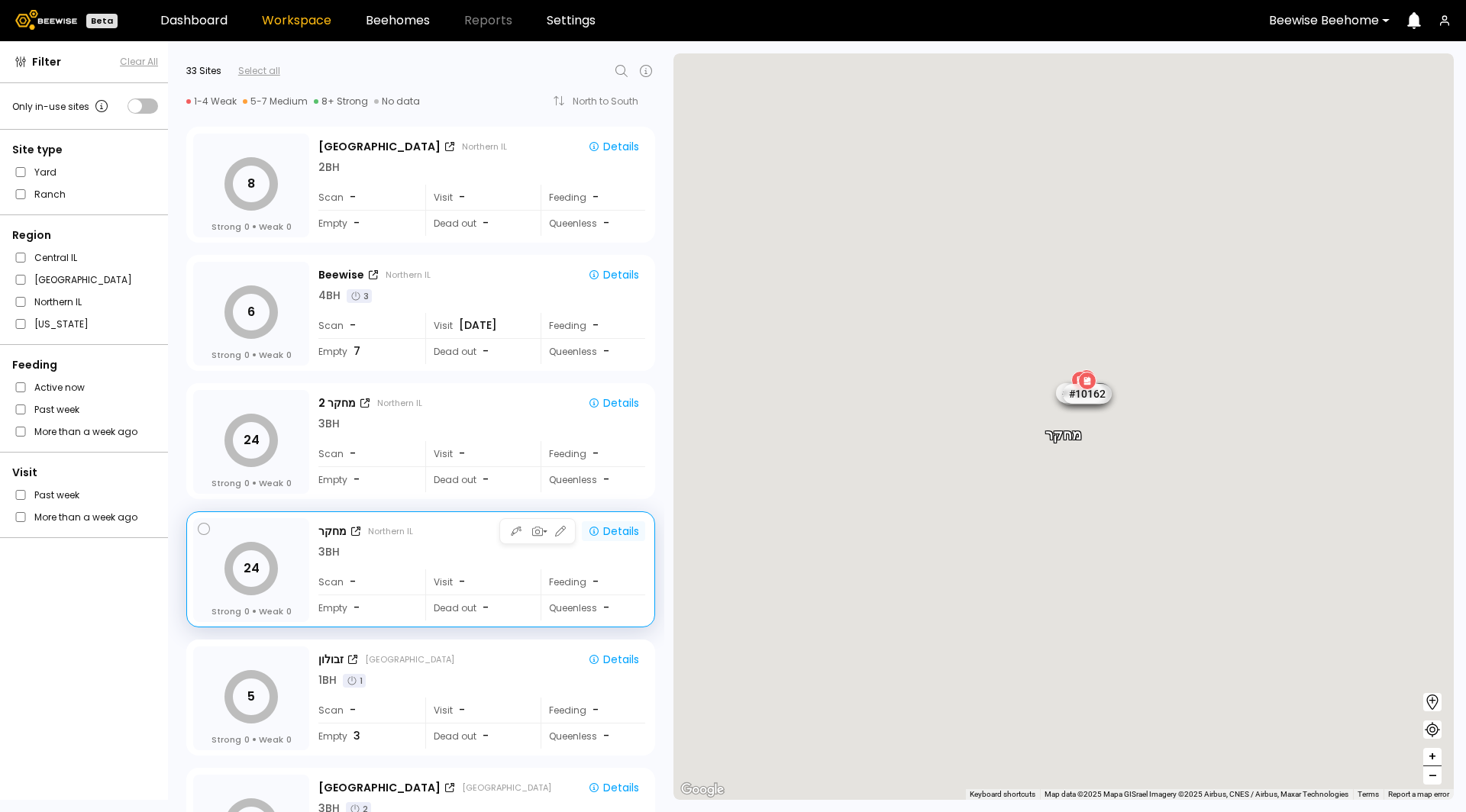
click at [600, 524] on div "Details" at bounding box center [613, 531] width 51 height 14
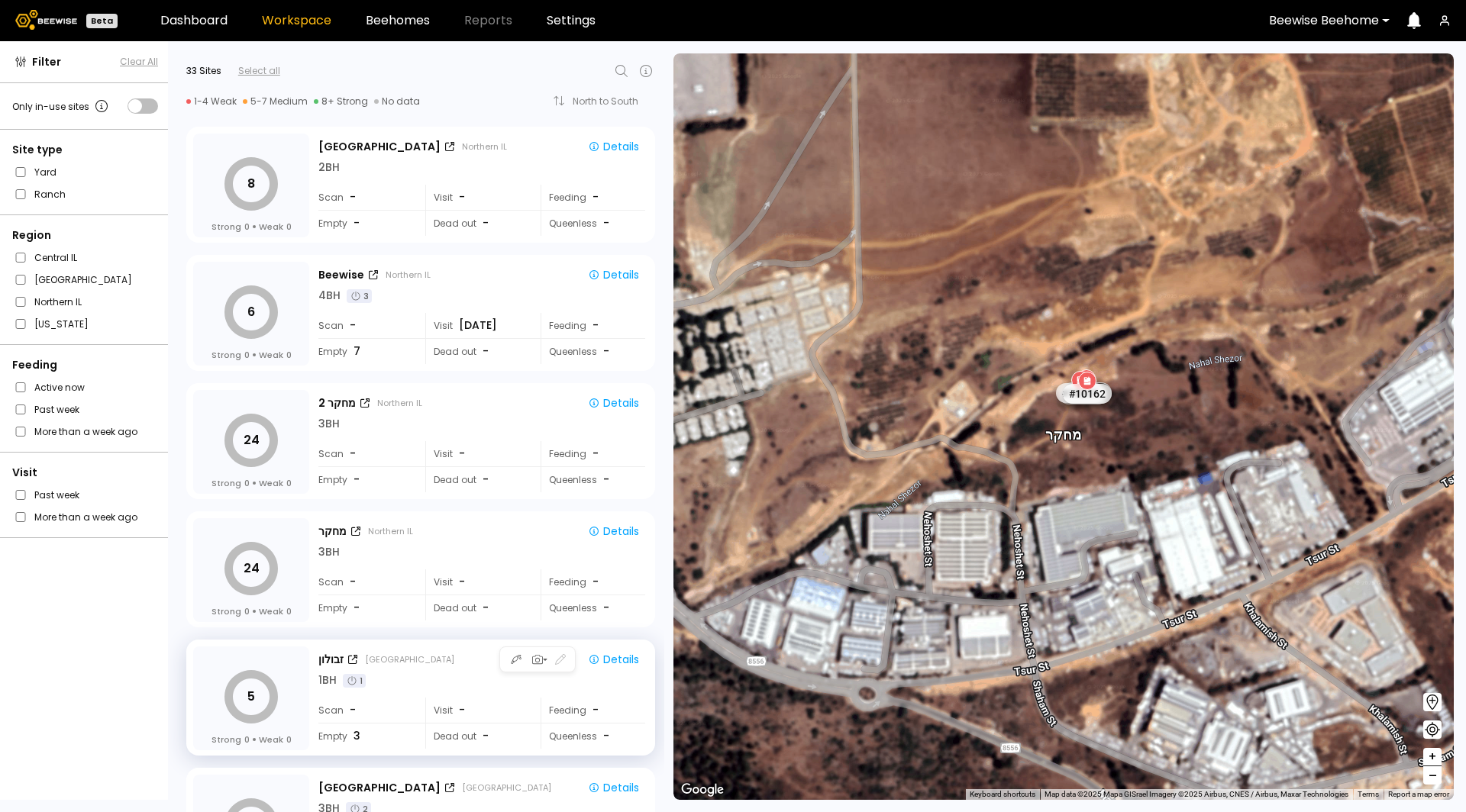
drag, startPoint x: 611, startPoint y: 649, endPoint x: 616, endPoint y: 636, distance: 13.9
click at [612, 649] on button "Details" at bounding box center [613, 659] width 63 height 20
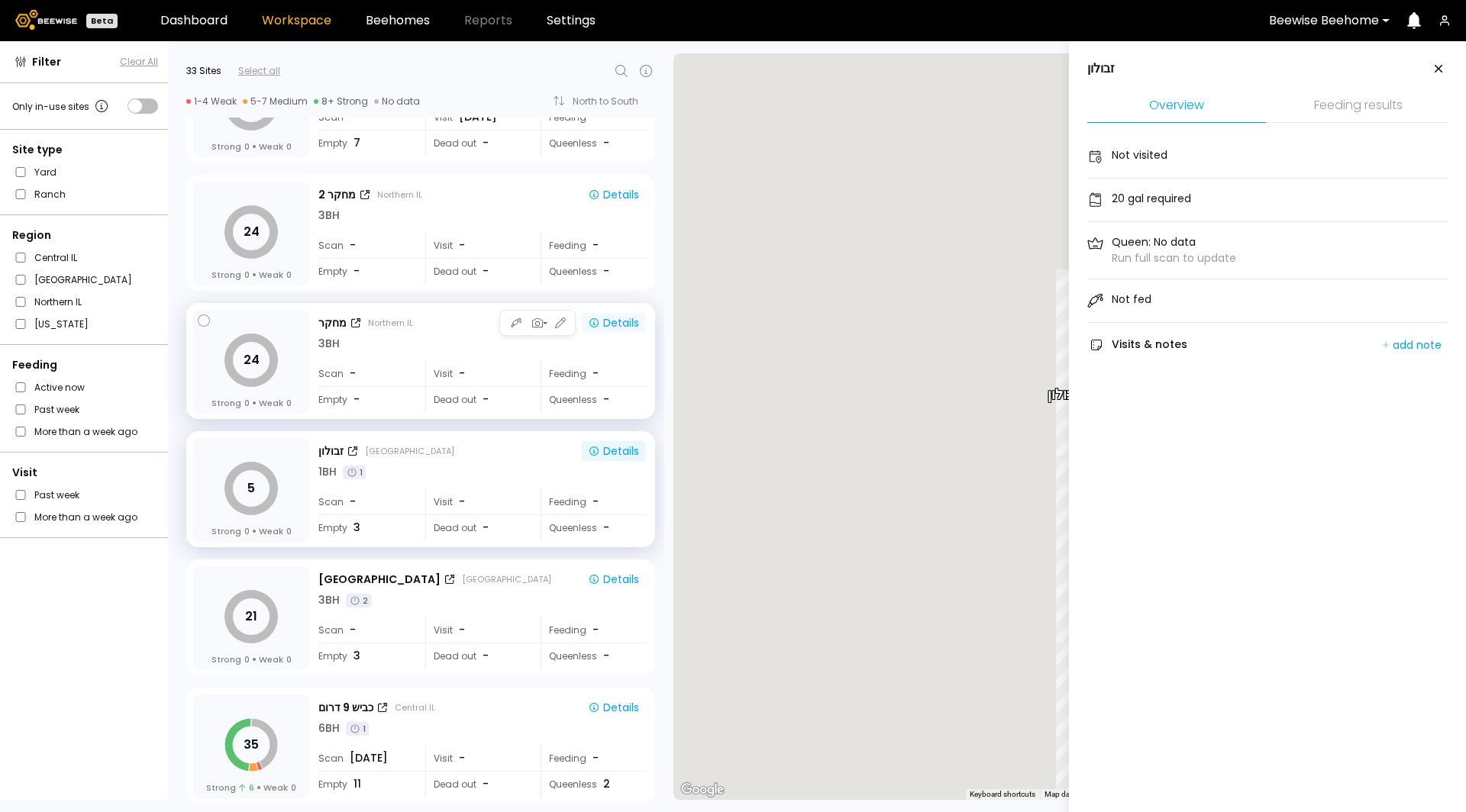
scroll to position [296, 0]
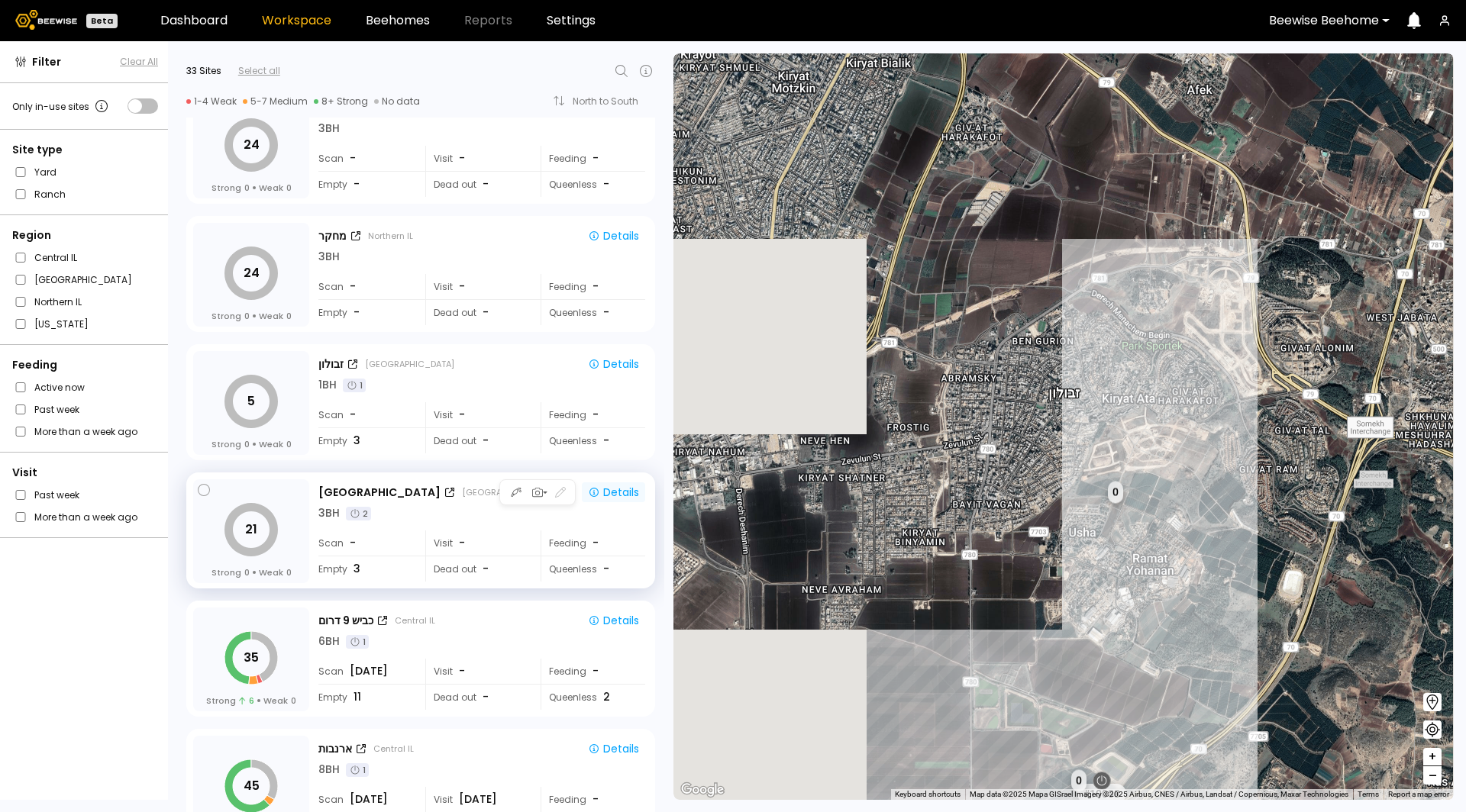
click at [611, 502] on div "כפר גליקסון Haifa Details 3 BH 2" at bounding box center [482, 502] width 327 height 39
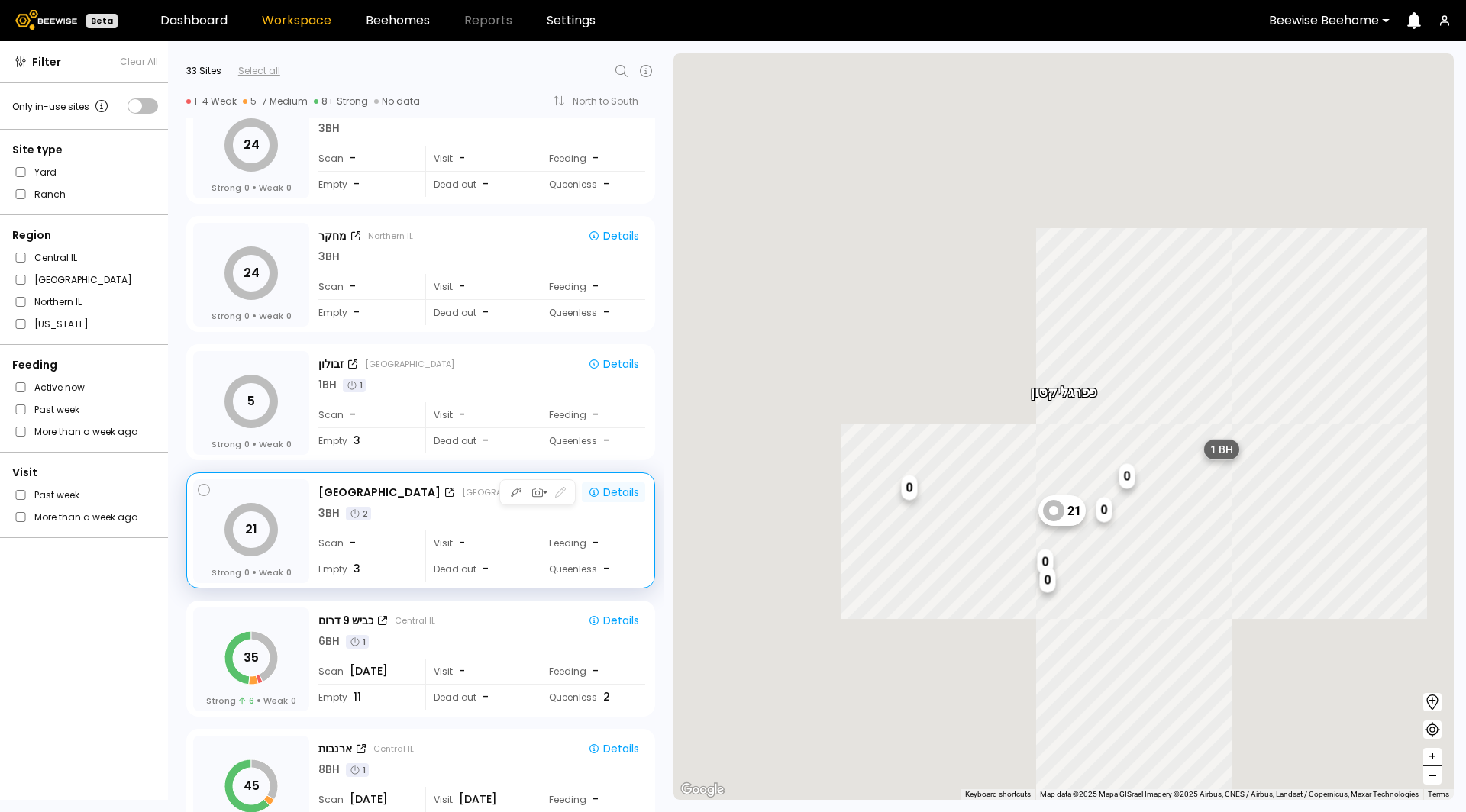
click at [608, 486] on div "Details" at bounding box center [613, 492] width 51 height 14
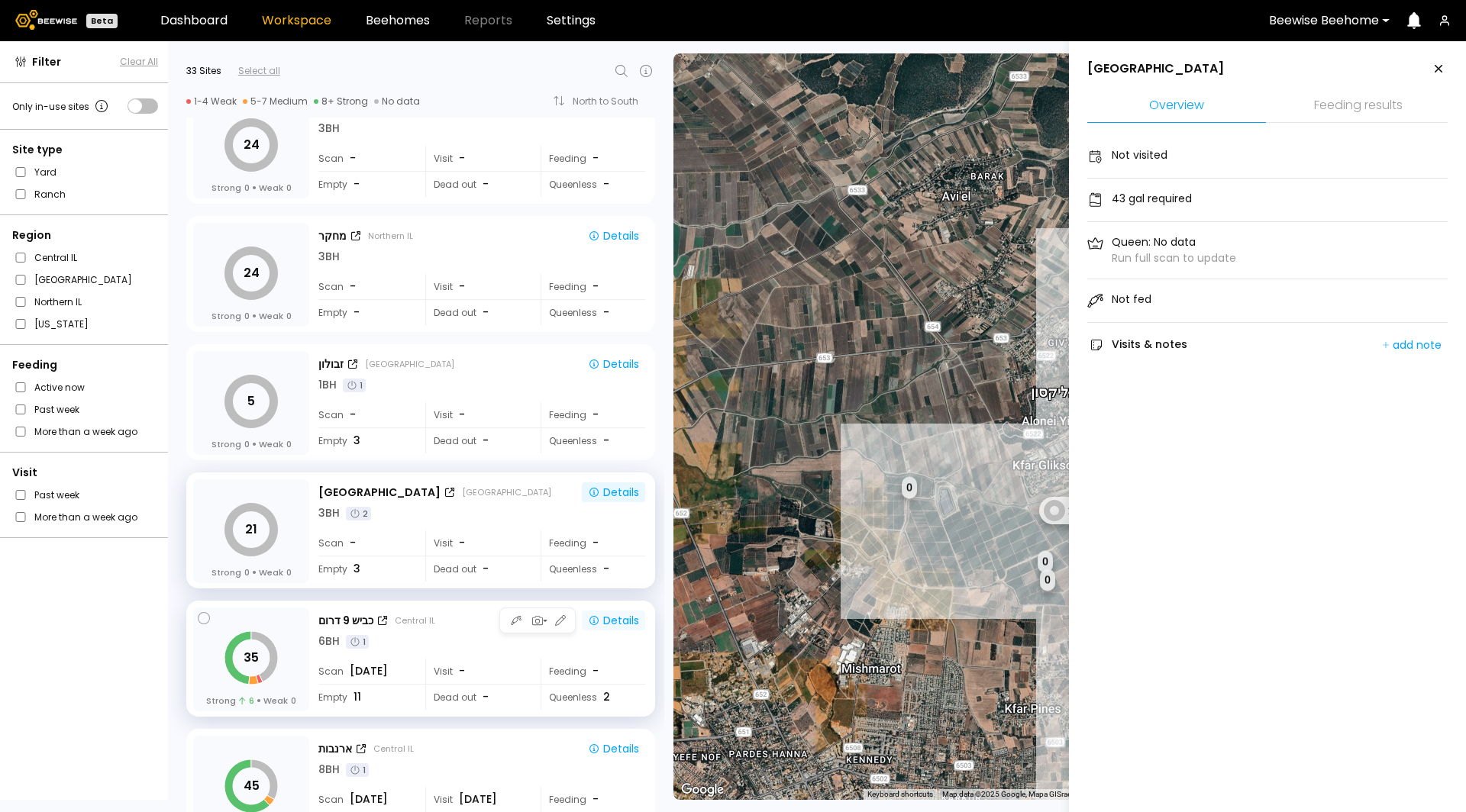
click at [622, 615] on div "Details" at bounding box center [613, 620] width 51 height 14
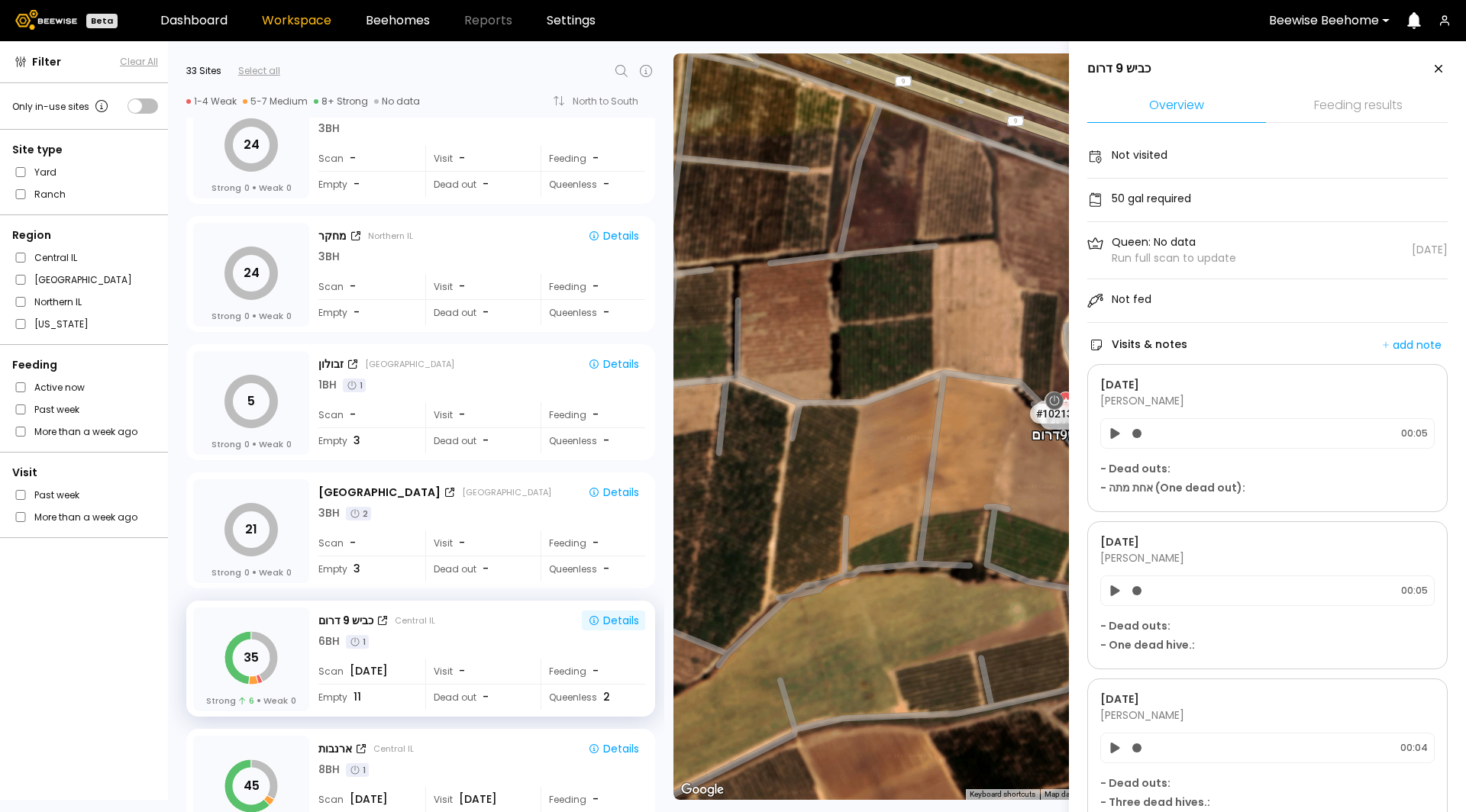
click at [1161, 468] on span "- Dead outs :" at bounding box center [1135, 469] width 71 height 16
